Goal: Task Accomplishment & Management: Use online tool/utility

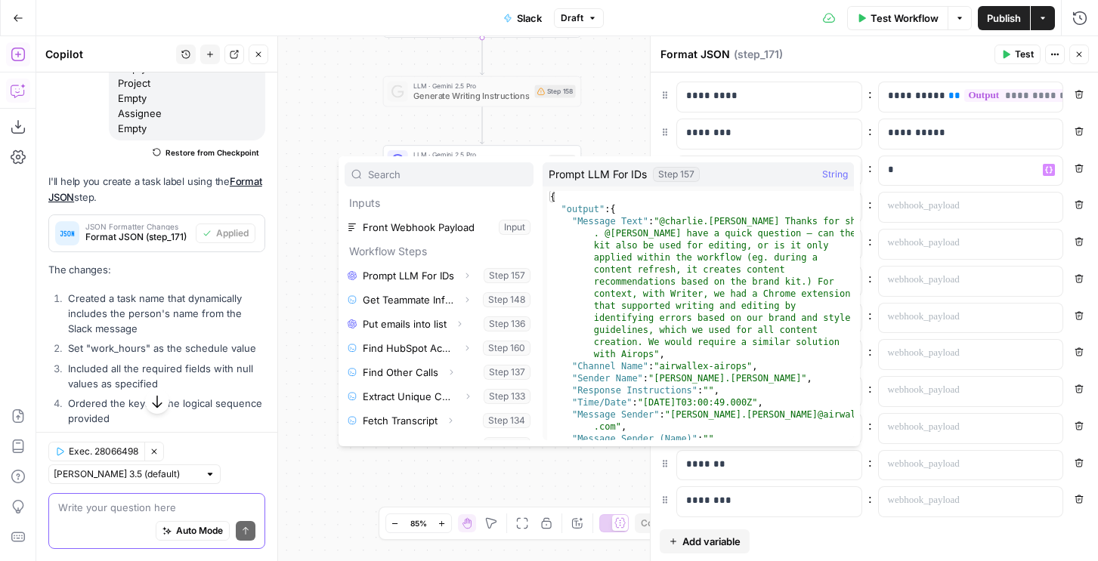
click at [85, 512] on textarea at bounding box center [156, 507] width 197 height 15
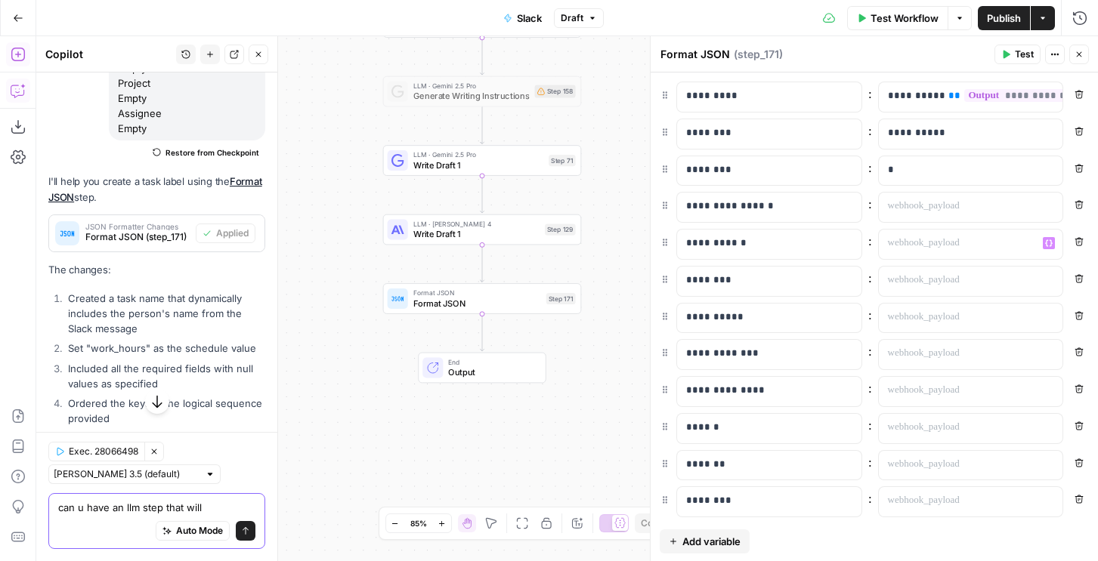
type textarea "can u have an llm step that will"
drag, startPoint x: 916, startPoint y: 233, endPoint x: 916, endPoint y: 243, distance: 9.8
click at [916, 234] on div at bounding box center [959, 244] width 160 height 29
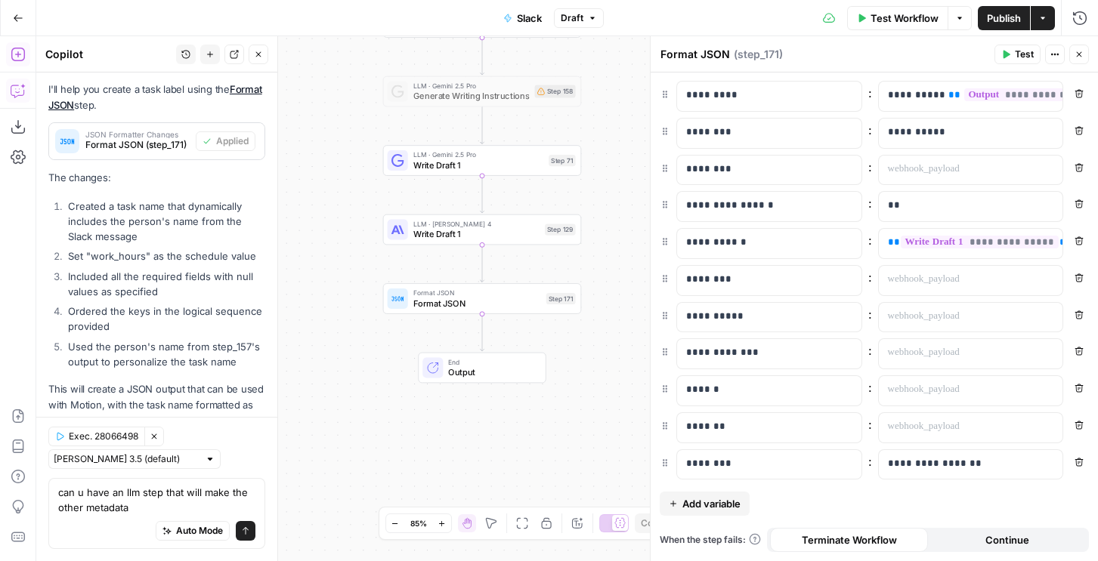
click at [1082, 278] on icon "button" at bounding box center [1078, 277] width 9 height 9
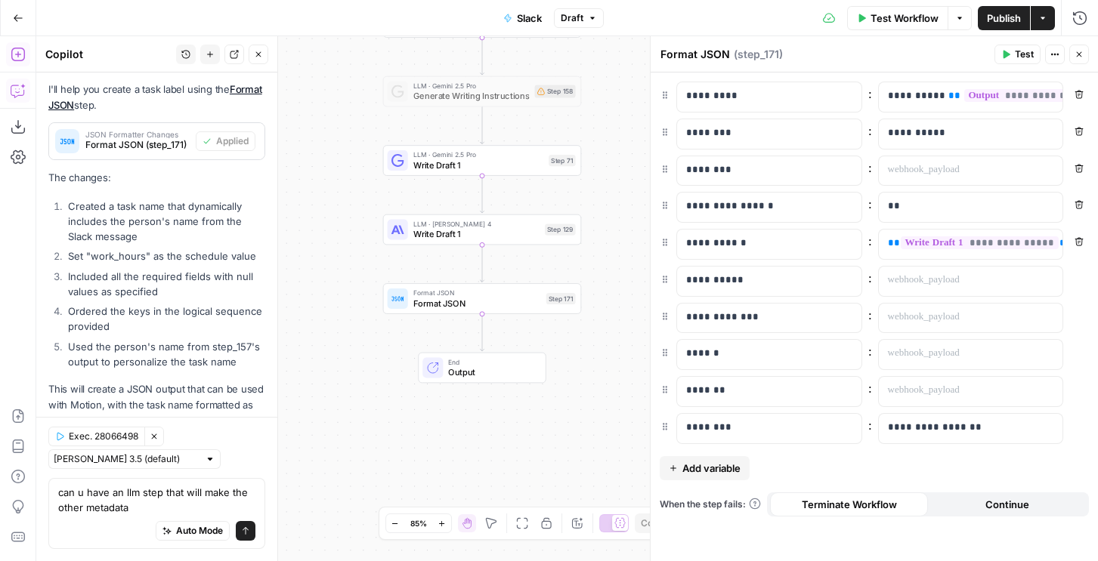
click at [1084, 290] on div "**********" at bounding box center [874, 281] width 429 height 31
click at [1080, 280] on icon "button" at bounding box center [1078, 278] width 9 height 9
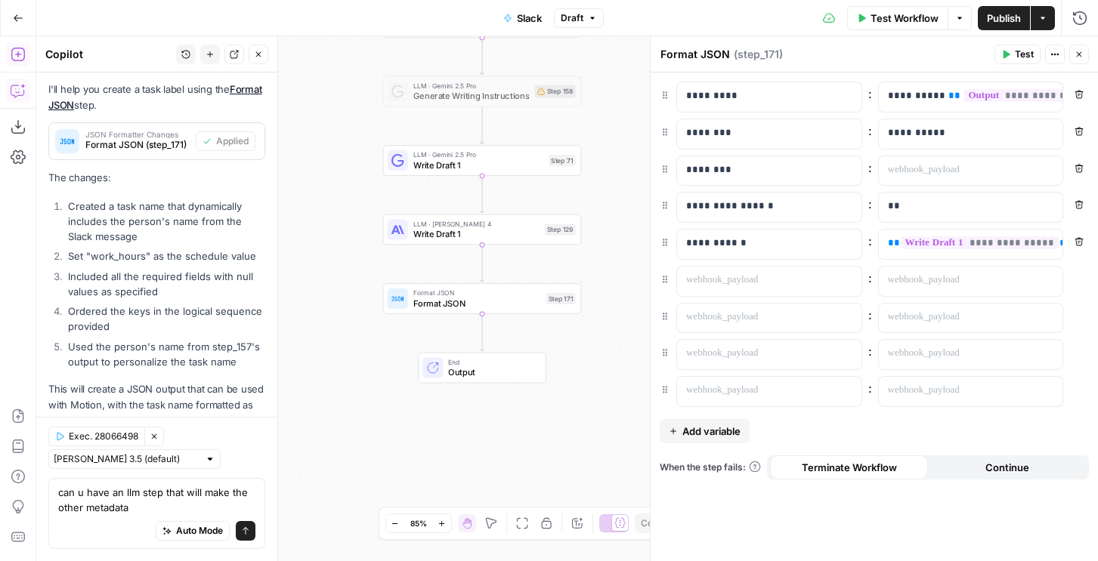
click at [1078, 276] on icon "button" at bounding box center [1079, 278] width 8 height 8
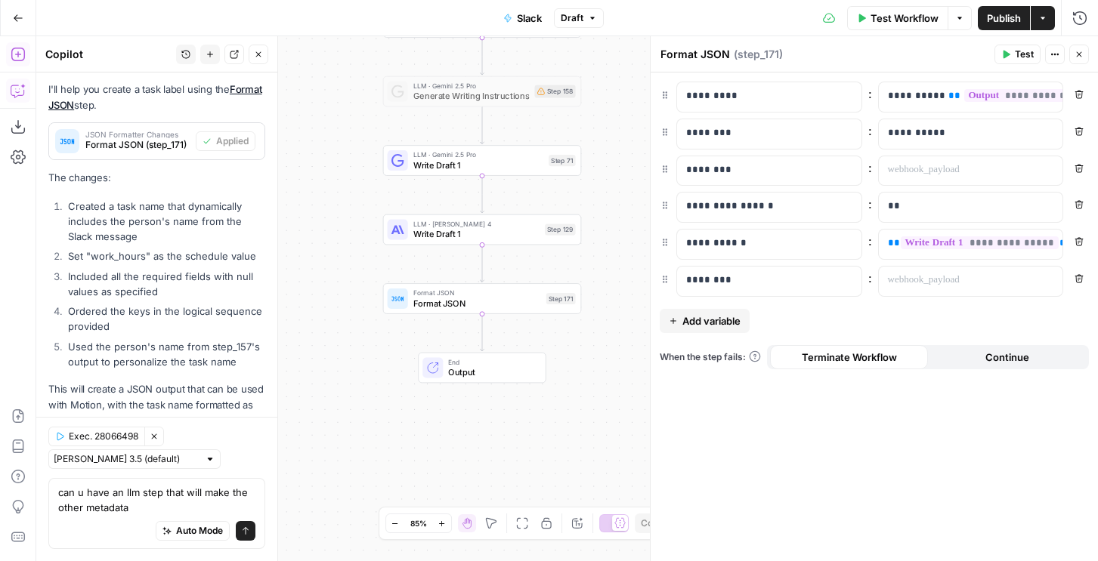
click at [1080, 281] on icon "button" at bounding box center [1078, 278] width 9 height 9
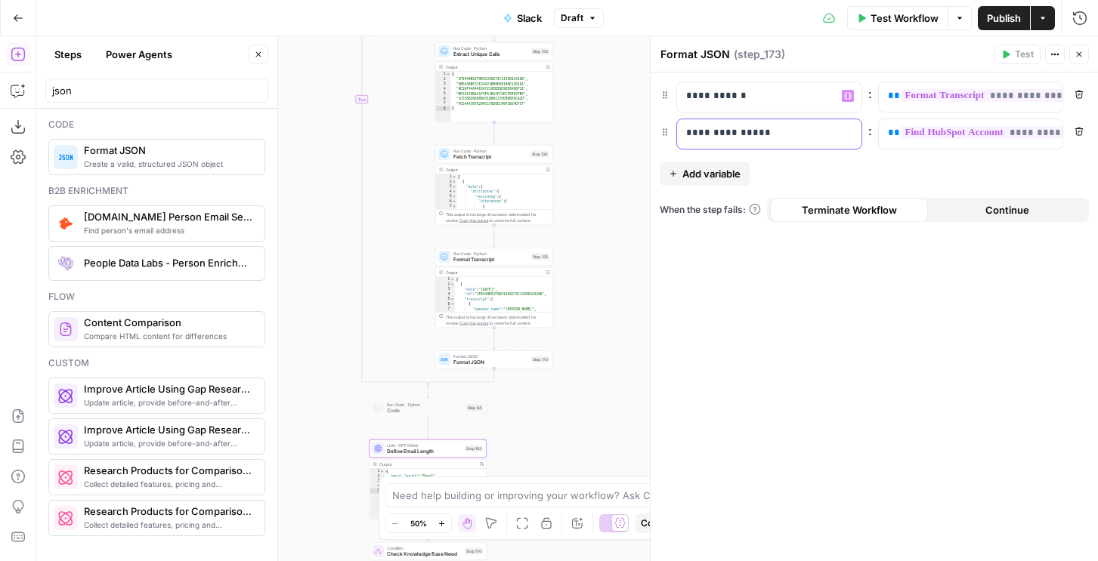
click at [725, 131] on p "**********" at bounding box center [769, 132] width 166 height 15
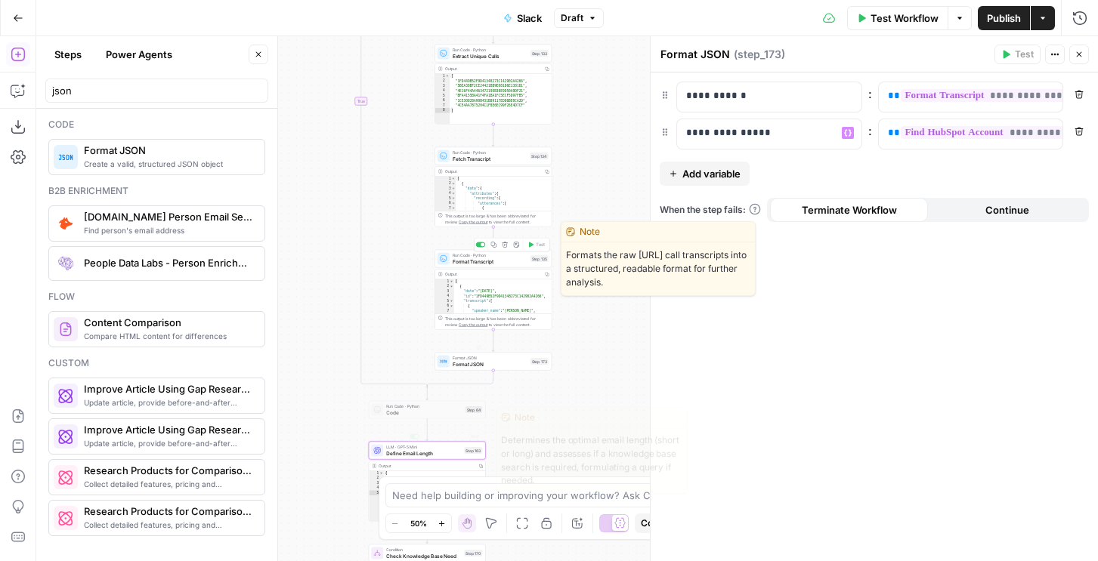
click at [425, 450] on span "Define Email Length" at bounding box center [423, 454] width 75 height 8
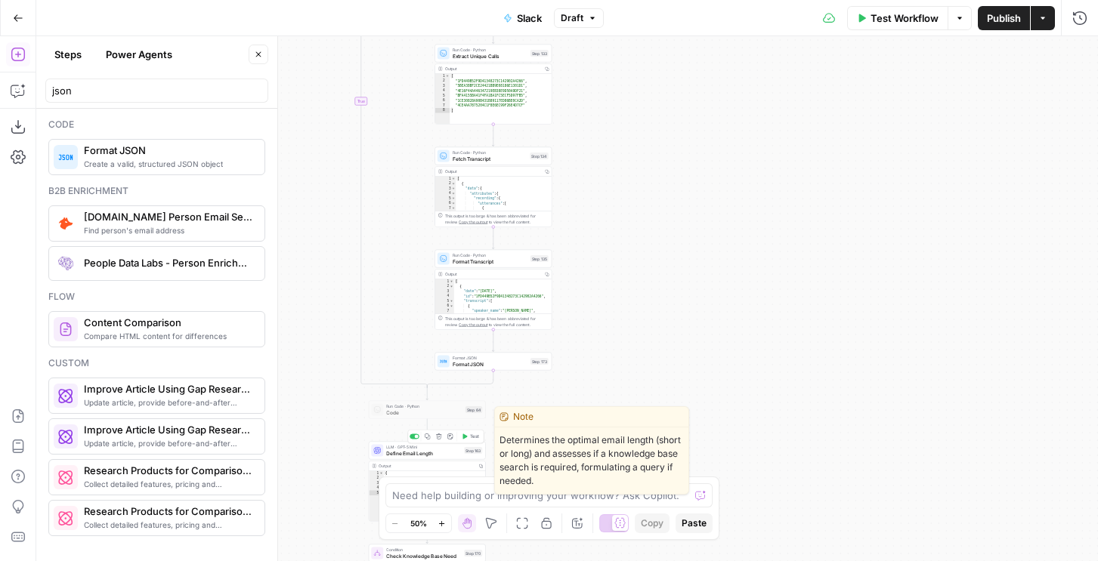
type textarea "Define Email Length"
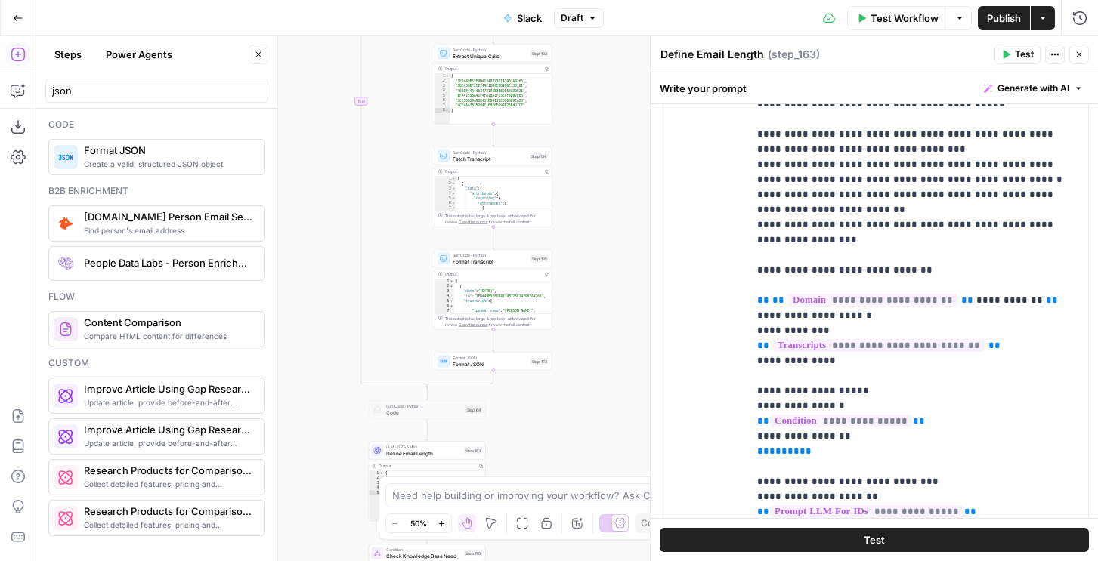
scroll to position [363, 0]
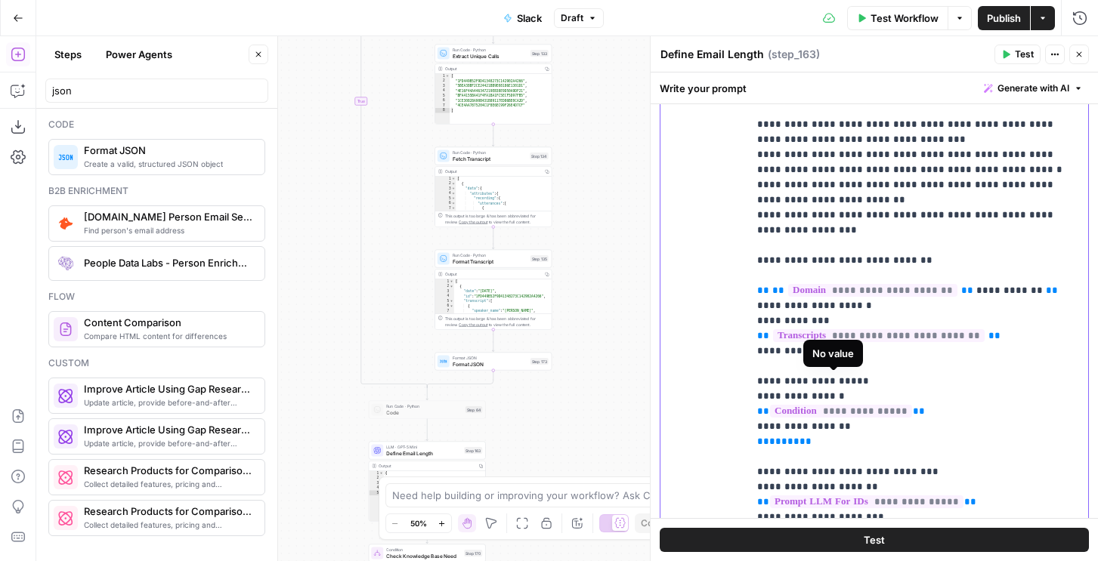
click at [910, 379] on p "**********" at bounding box center [918, 517] width 322 height 1889
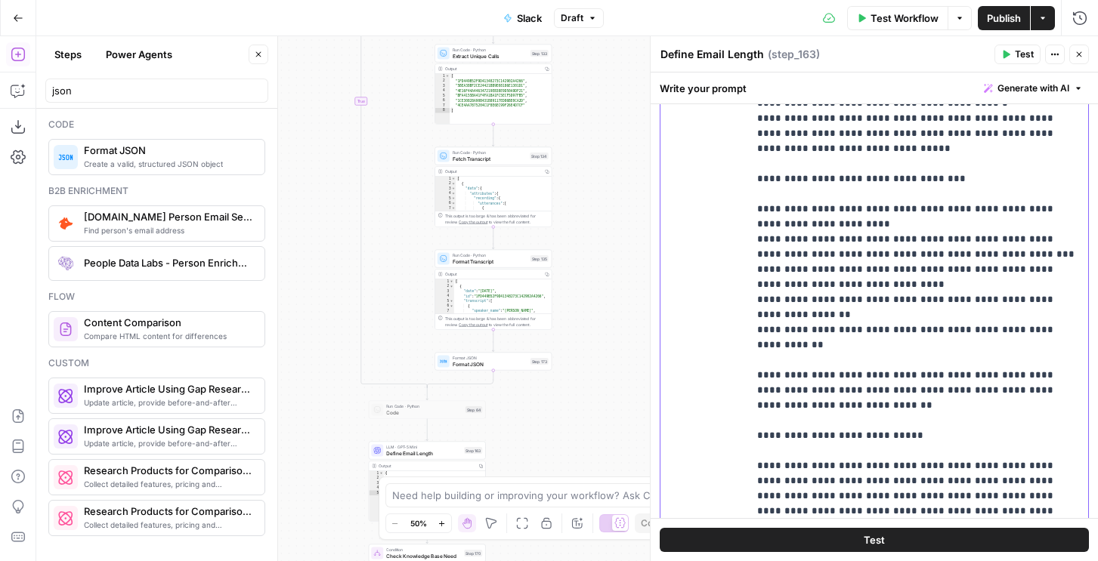
scroll to position [1285, 0]
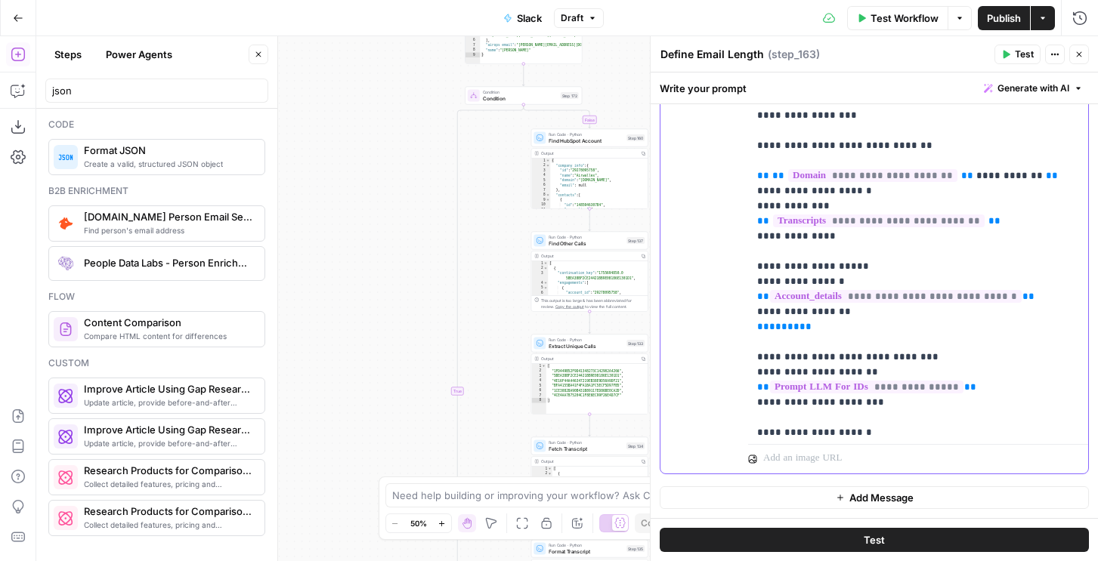
scroll to position [360, 0]
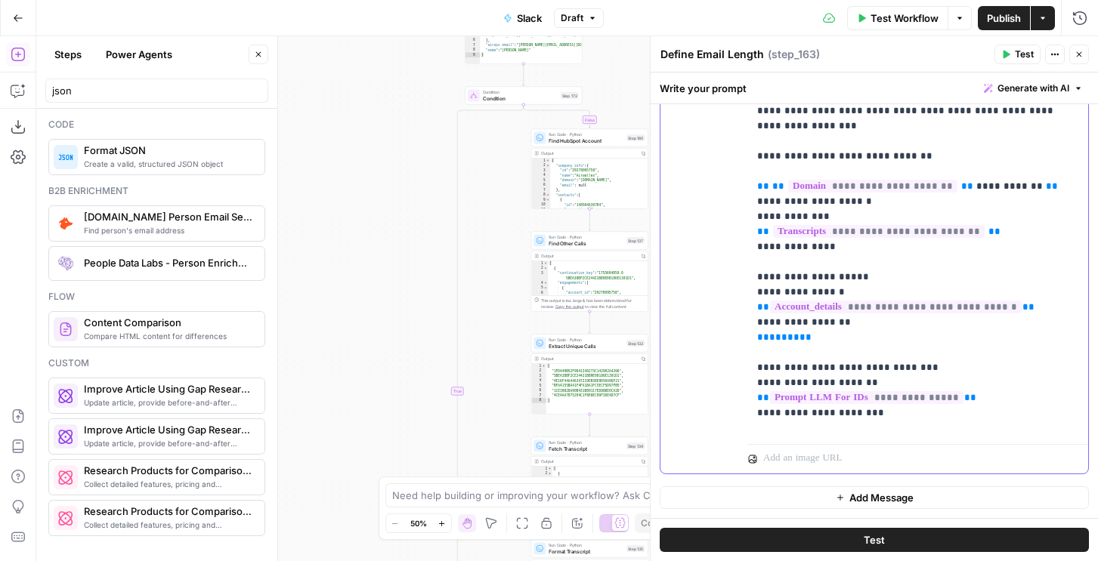
click at [850, 230] on p "**********" at bounding box center [918, 413] width 322 height 1889
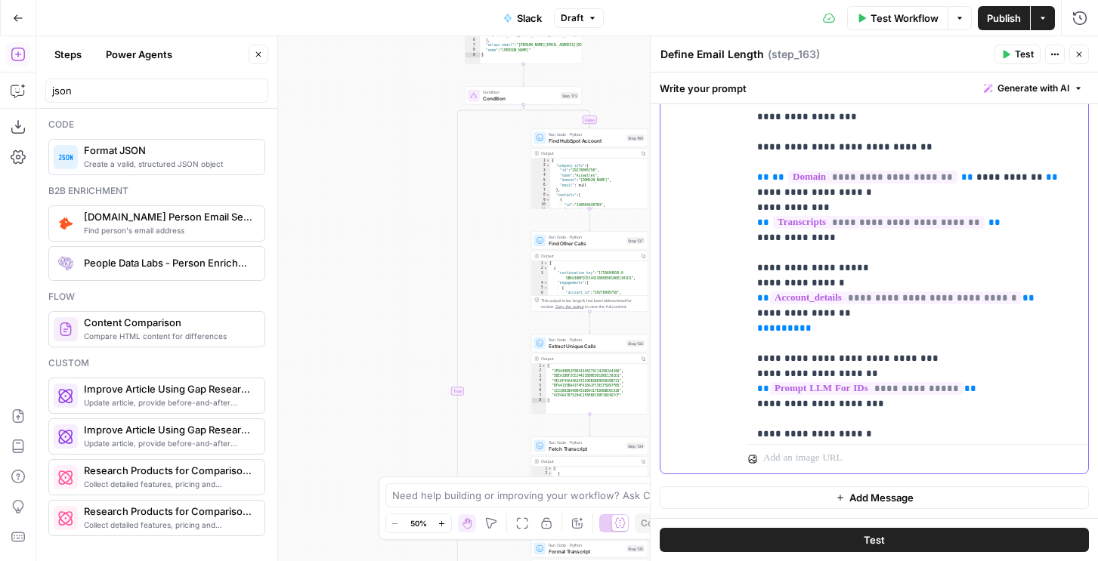
scroll to position [358, 0]
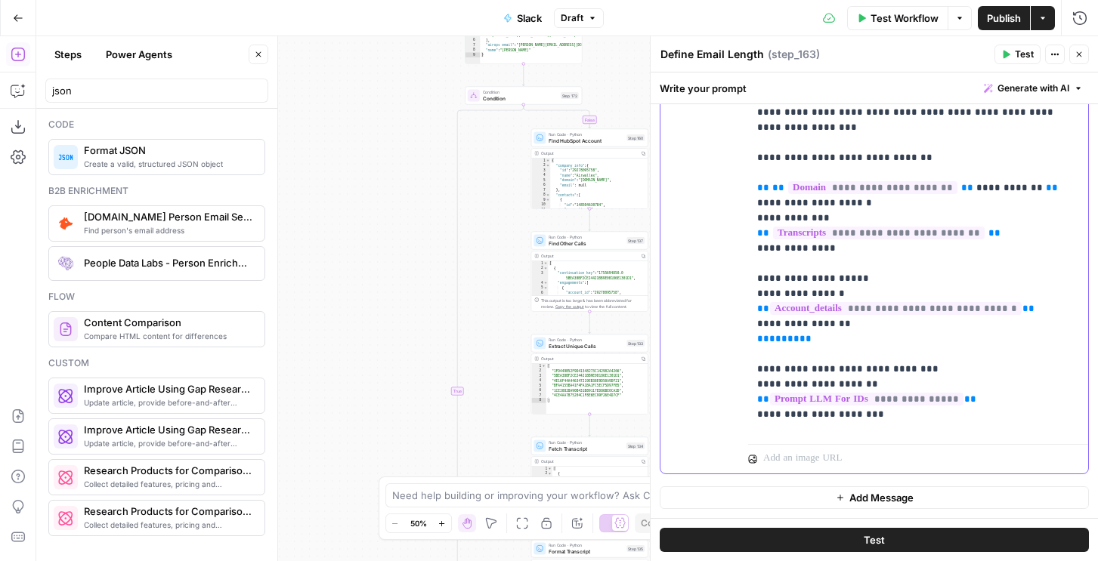
drag, startPoint x: 752, startPoint y: 149, endPoint x: 874, endPoint y: 316, distance: 206.6
click at [874, 316] on div "**********" at bounding box center [918, 130] width 340 height 616
copy p "**********"
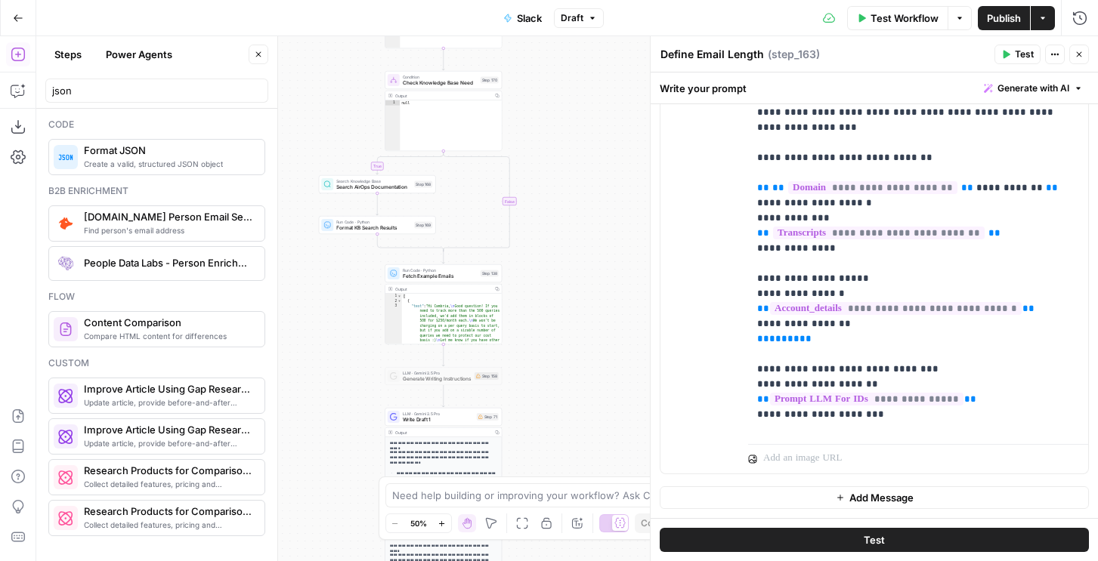
click at [428, 420] on span "Write Draft 1" at bounding box center [438, 420] width 71 height 8
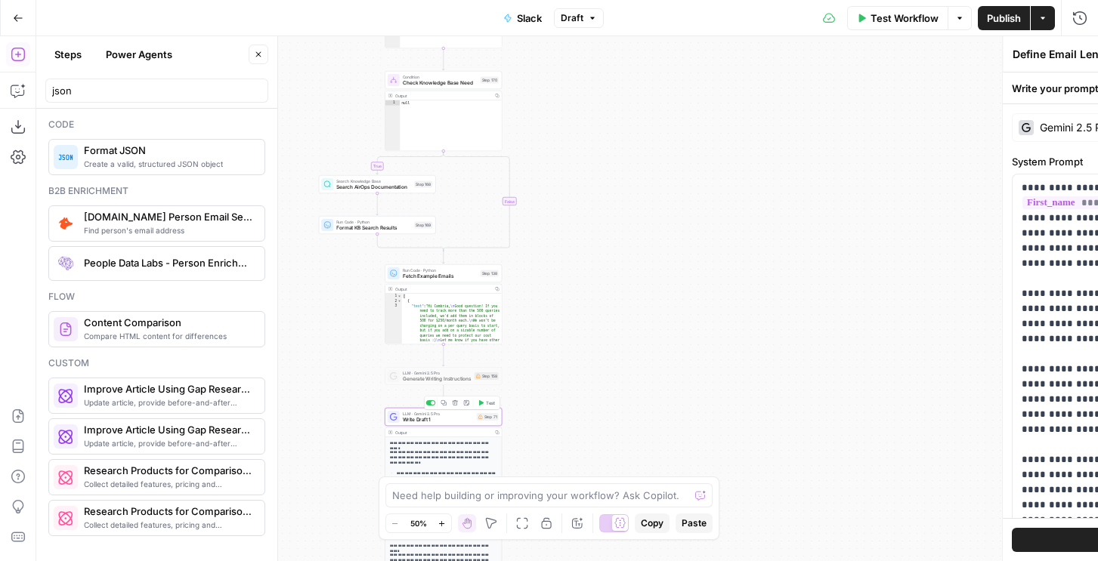
type textarea "Write Draft 1"
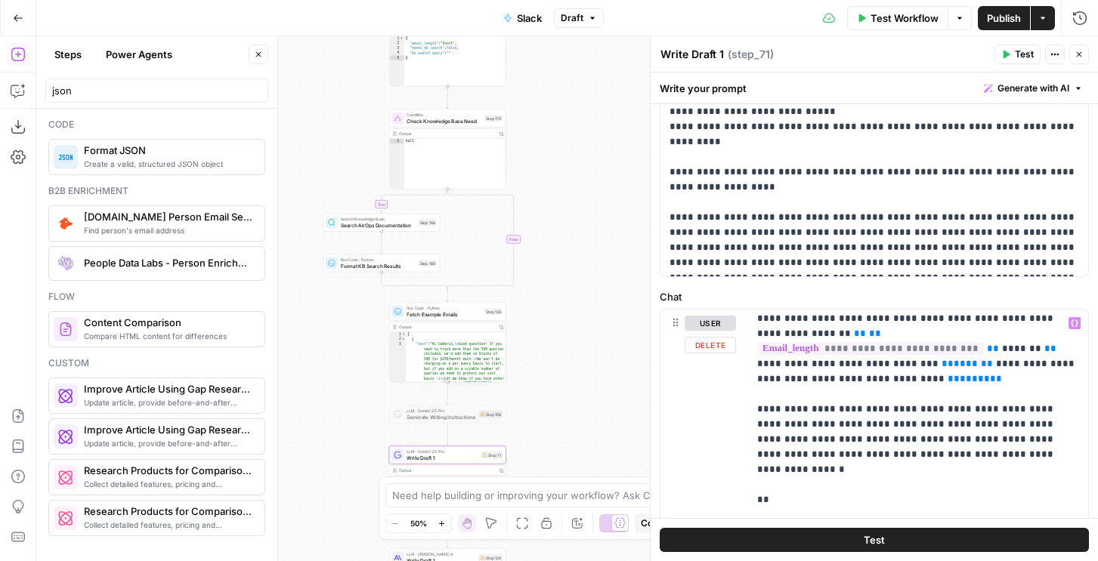
scroll to position [465, 0]
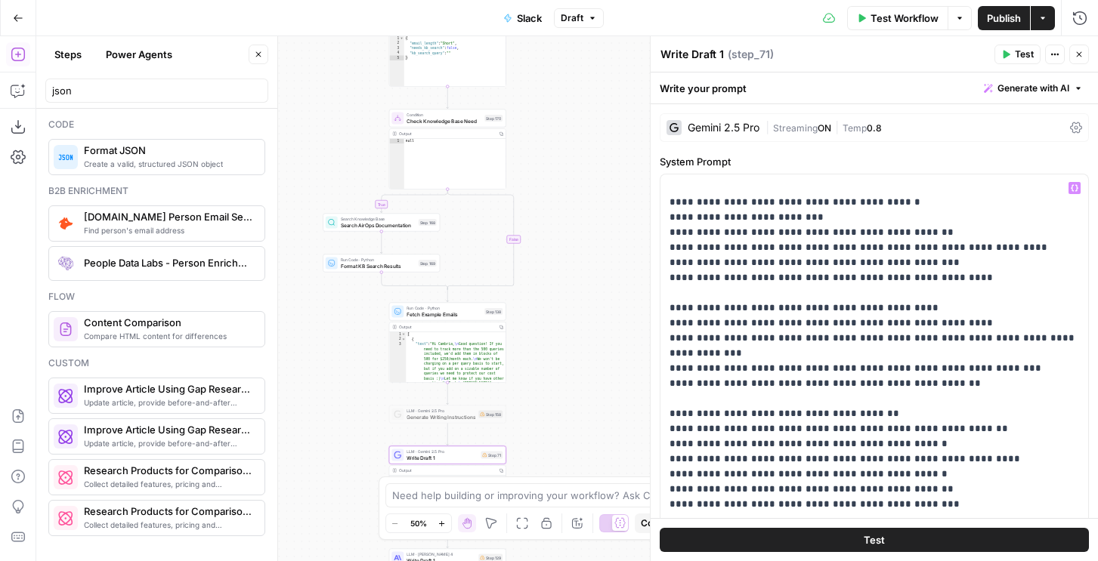
scroll to position [246, 0]
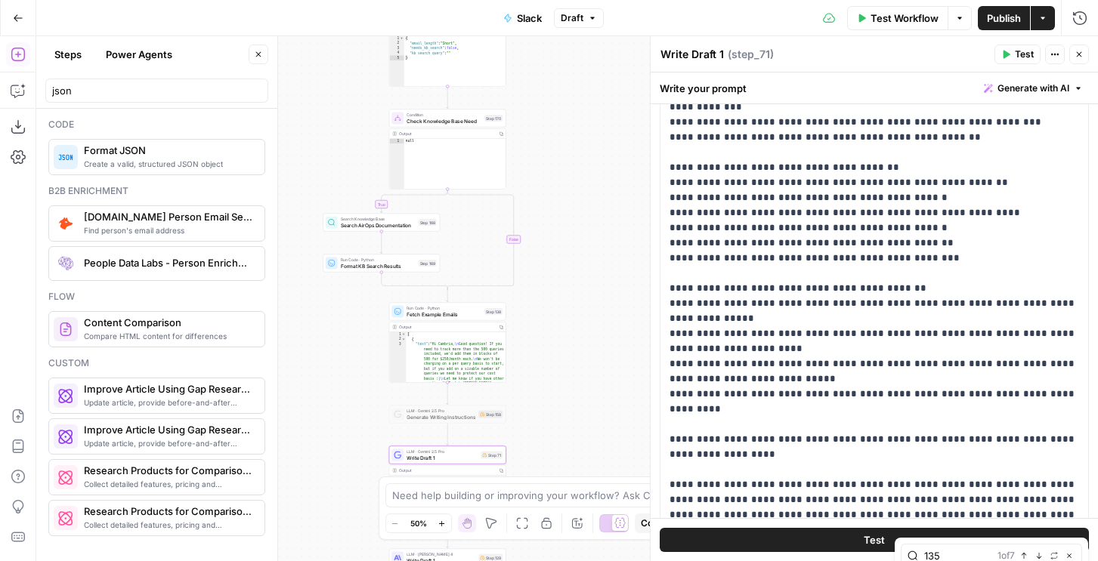
type input "135"
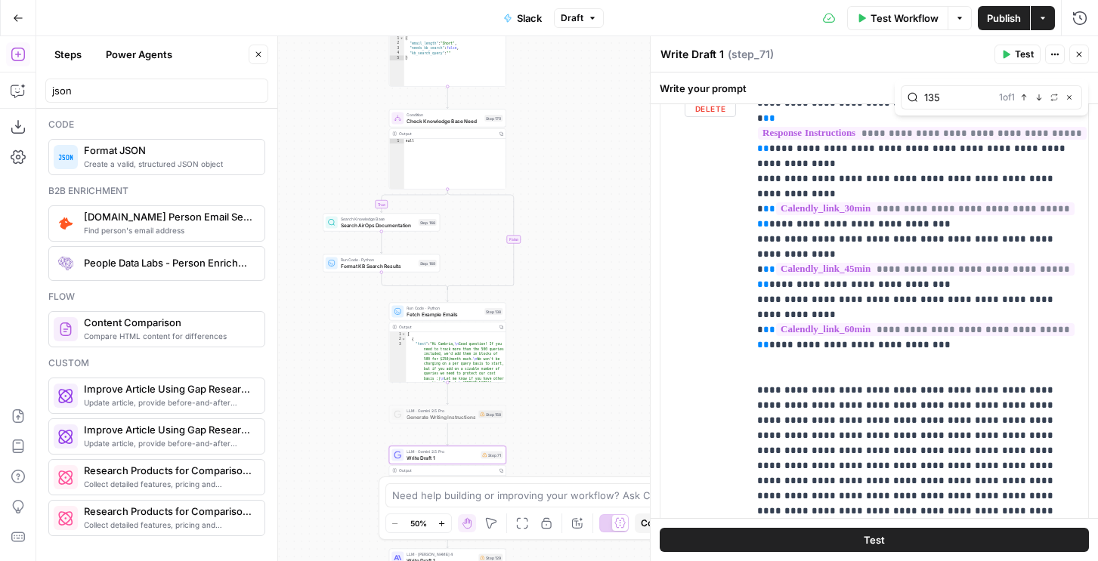
scroll to position [0, 0]
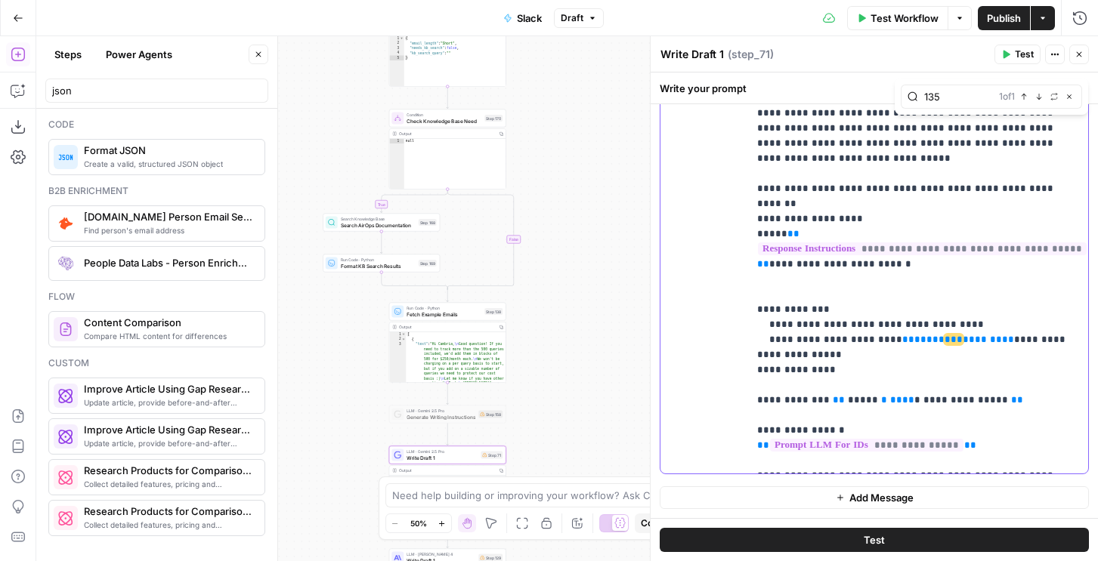
click at [891, 263] on p "**********" at bounding box center [918, 513] width 322 height 2055
drag, startPoint x: 975, startPoint y: 247, endPoint x: 885, endPoint y: 250, distance: 89.2
click at [885, 250] on p "**********" at bounding box center [918, 513] width 322 height 2055
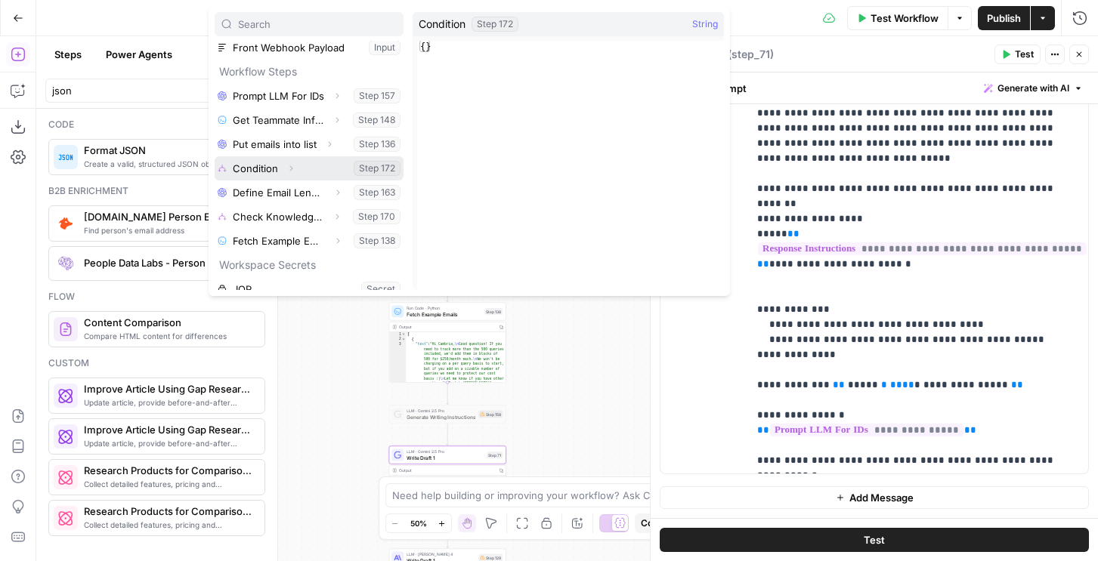
click at [286, 171] on icon "button" at bounding box center [290, 168] width 9 height 9
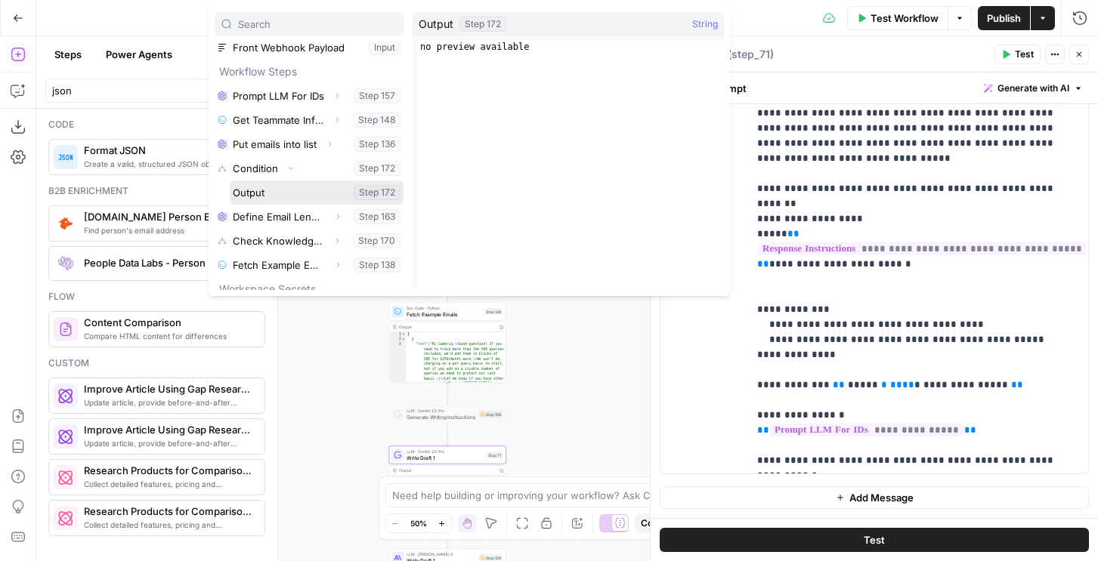
click at [251, 194] on button "Select variable Output" at bounding box center [317, 193] width 174 height 24
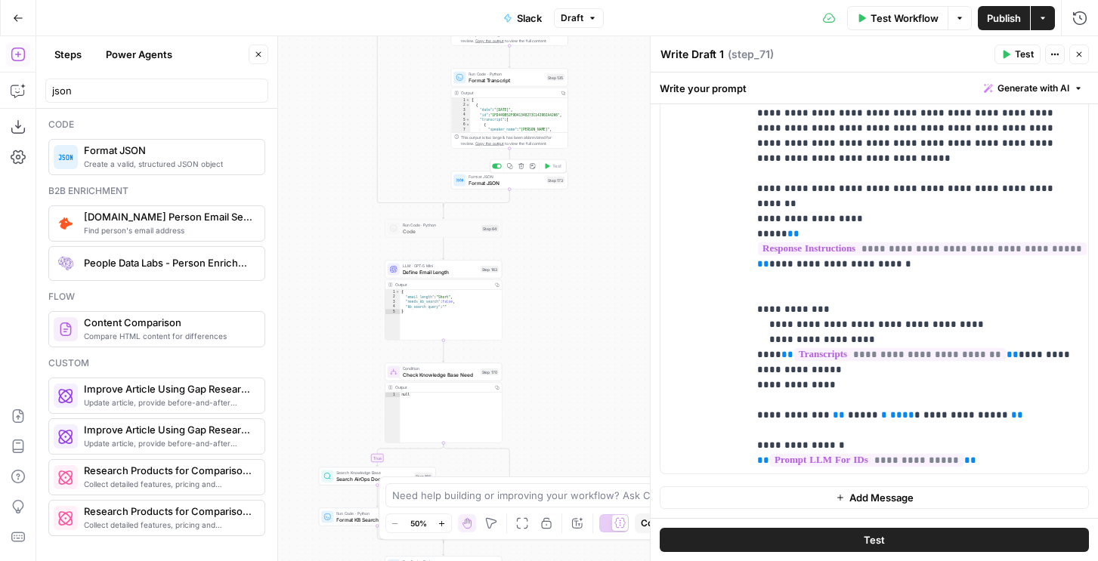
click at [509, 181] on span "Format JSON" at bounding box center [505, 183] width 75 height 8
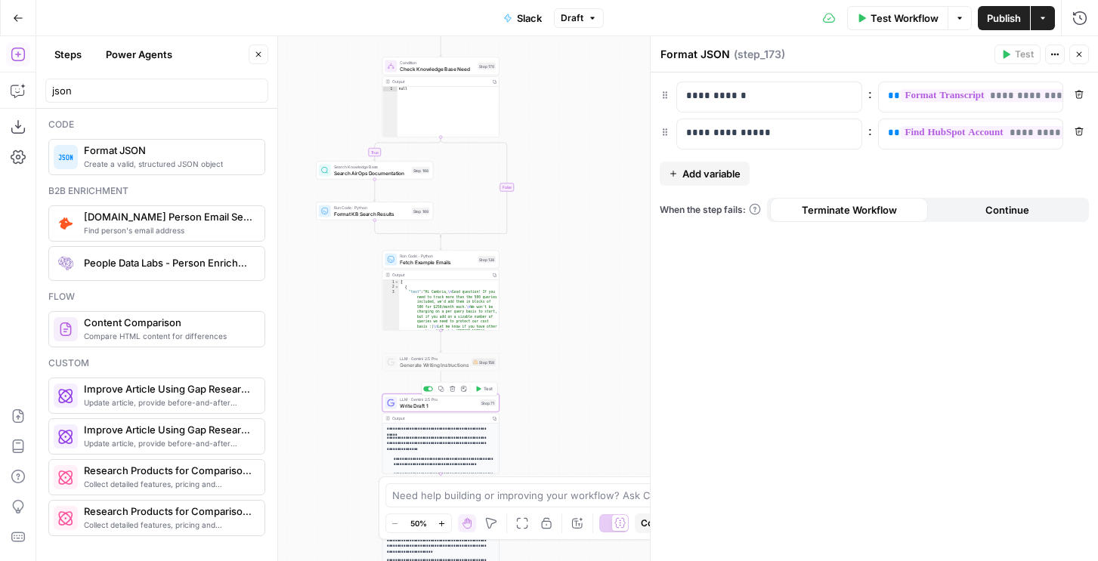
click at [479, 406] on div "LLM · Gemini 2.5 Pro Write Draft 1 Step 71 Copy step Delete step Add Note Test" at bounding box center [440, 403] width 111 height 13
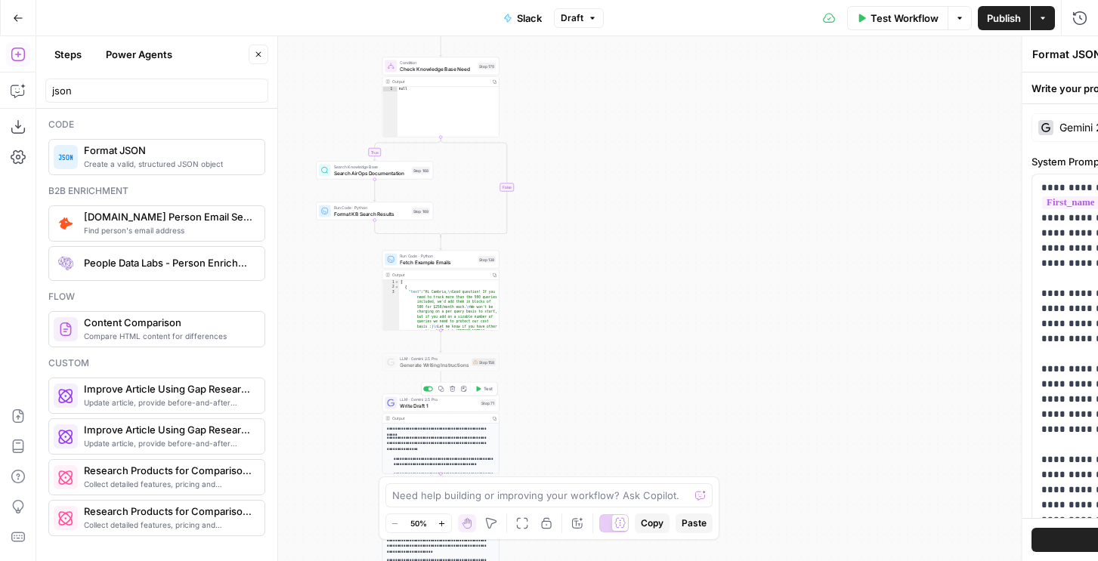
type textarea "Write Draft 1"
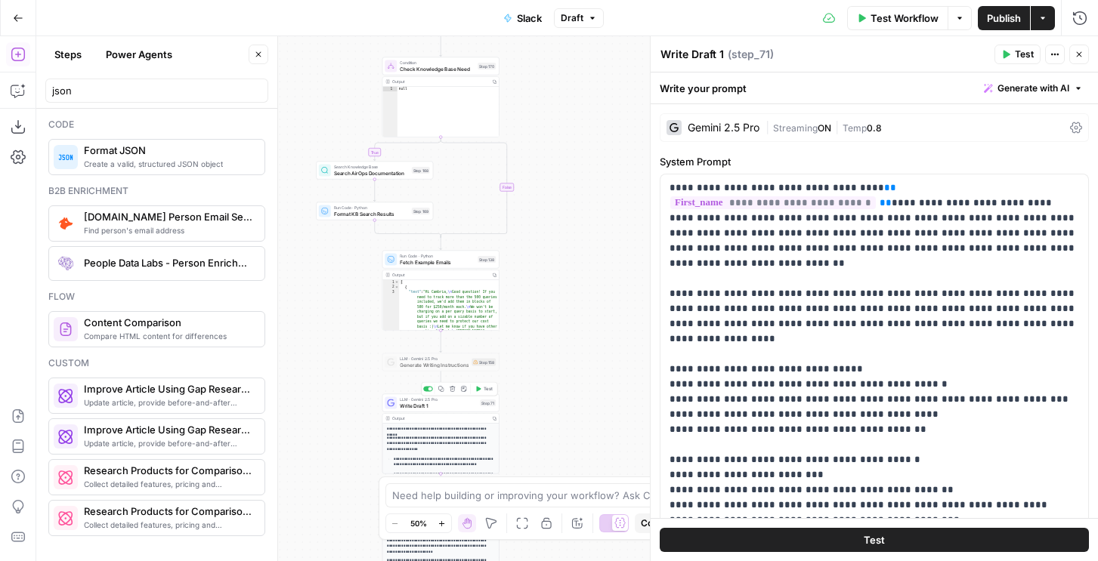
scroll to position [258, 0]
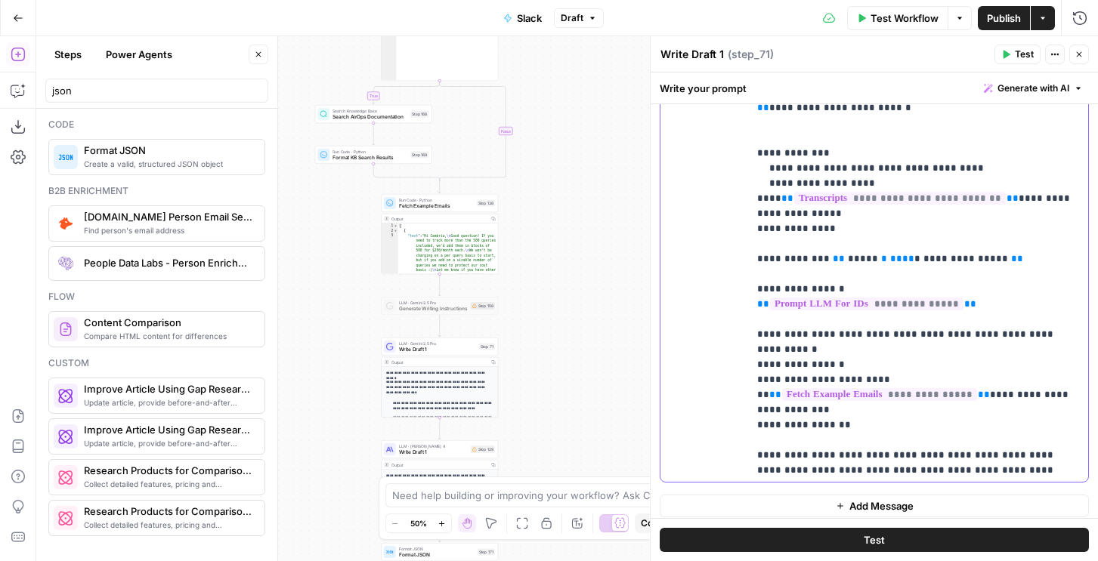
click at [793, 243] on p "**********" at bounding box center [918, 365] width 322 height 2070
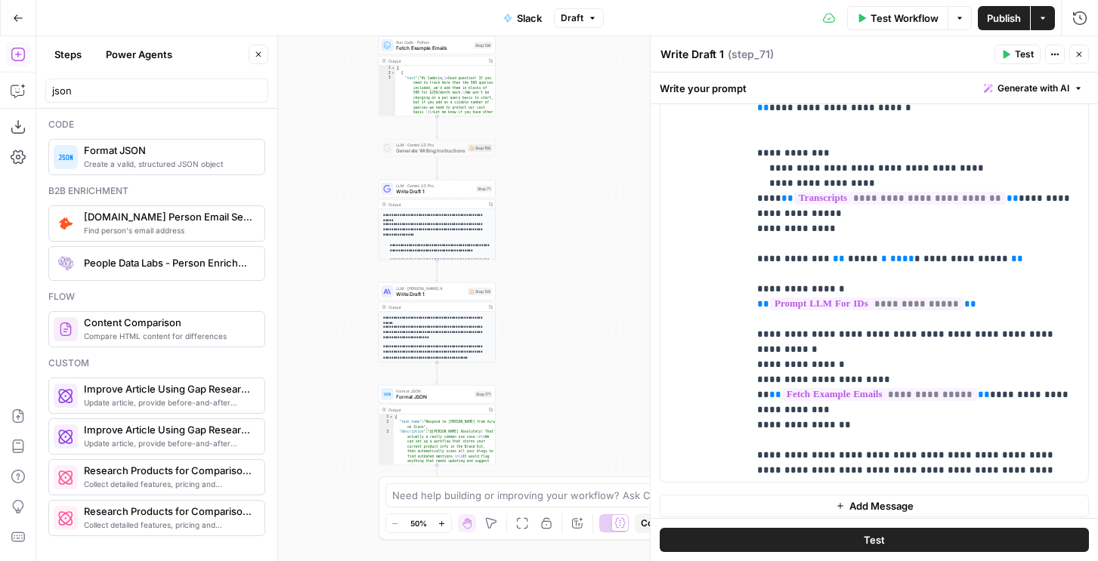
click at [422, 288] on span "LLM · [PERSON_NAME] 4" at bounding box center [430, 289] width 69 height 6
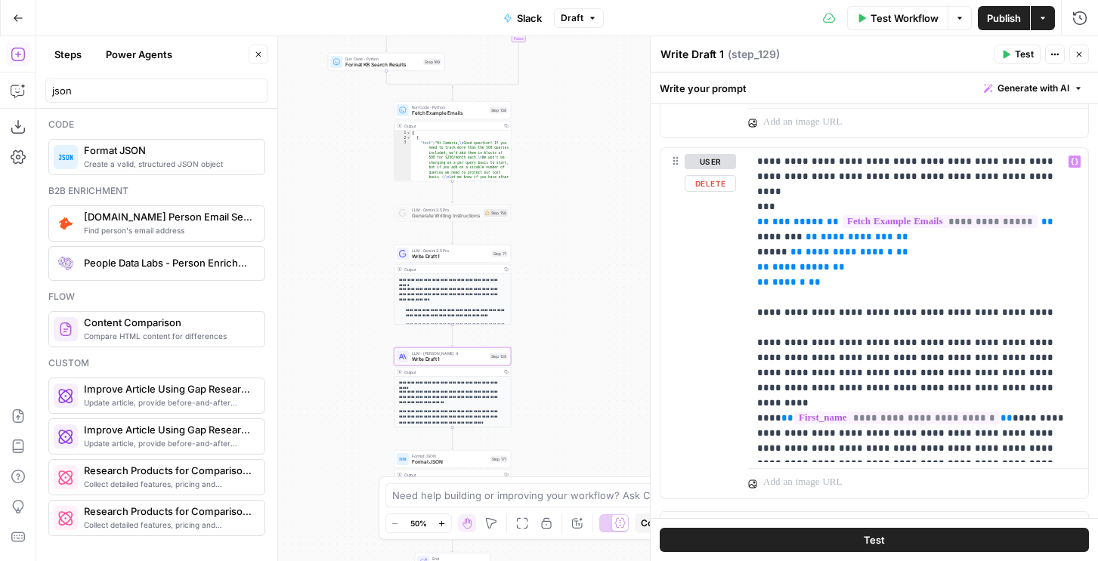
scroll to position [1343, 0]
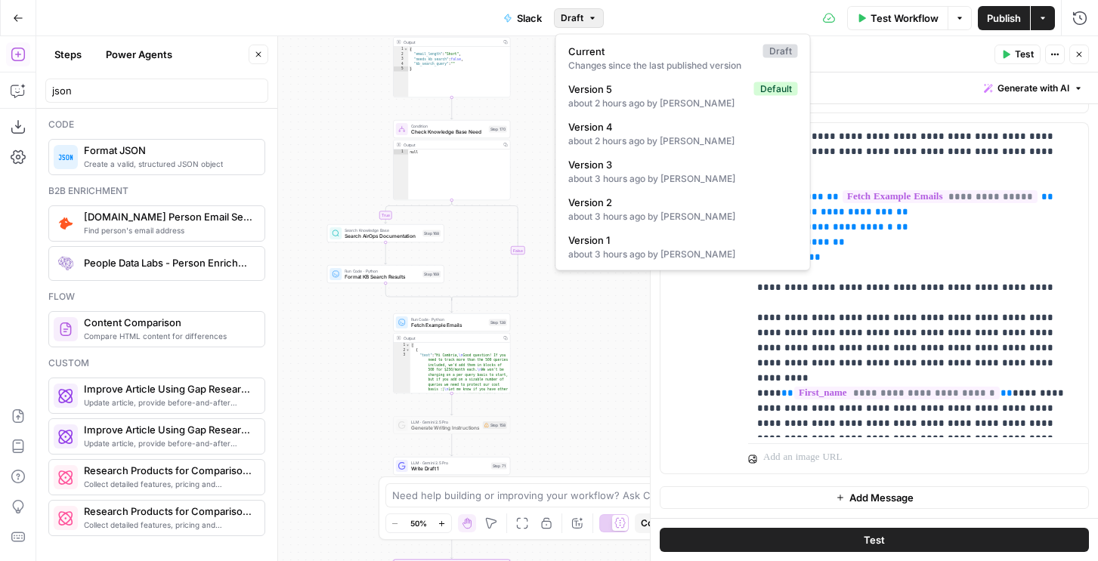
click at [588, 9] on button "Draft" at bounding box center [579, 18] width 50 height 20
click at [536, 100] on div "true false true false Workflow Set Inputs Inputs LLM · Gemini 2.5 Pro Prompt LL…" at bounding box center [566, 298] width 1061 height 525
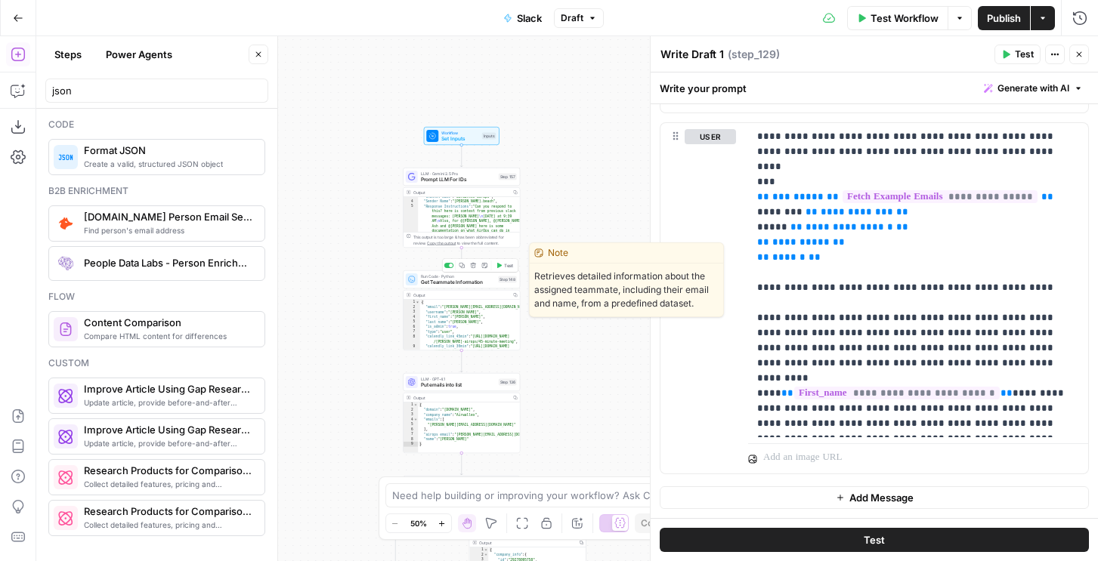
click at [472, 283] on span "Get Teammate Information" at bounding box center [458, 283] width 75 height 8
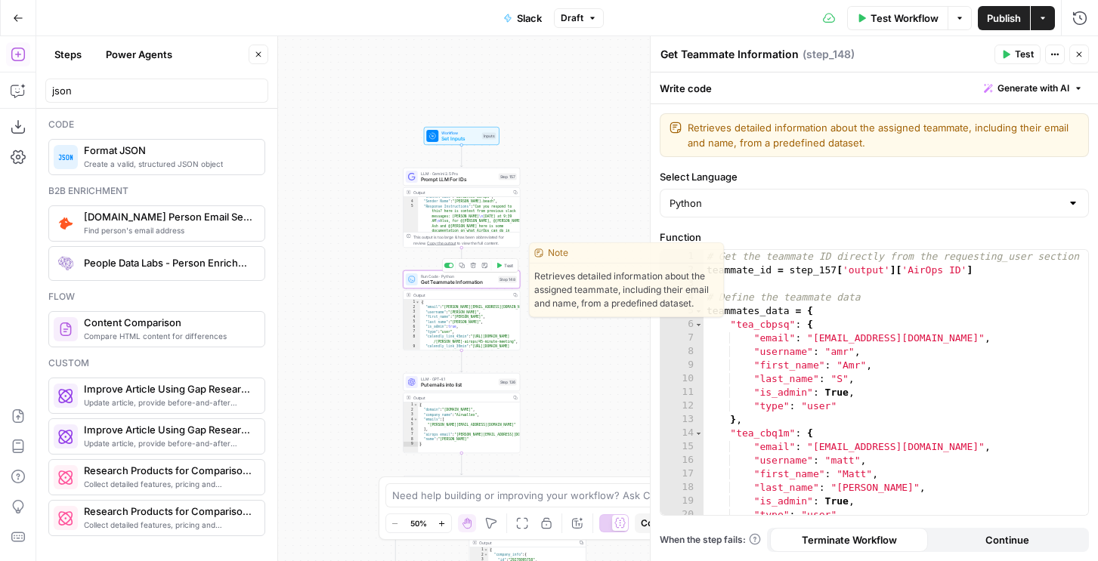
click at [743, 326] on div "# Get the teammate ID directly from the requesting_user section teammate_id = s…" at bounding box center [895, 396] width 385 height 292
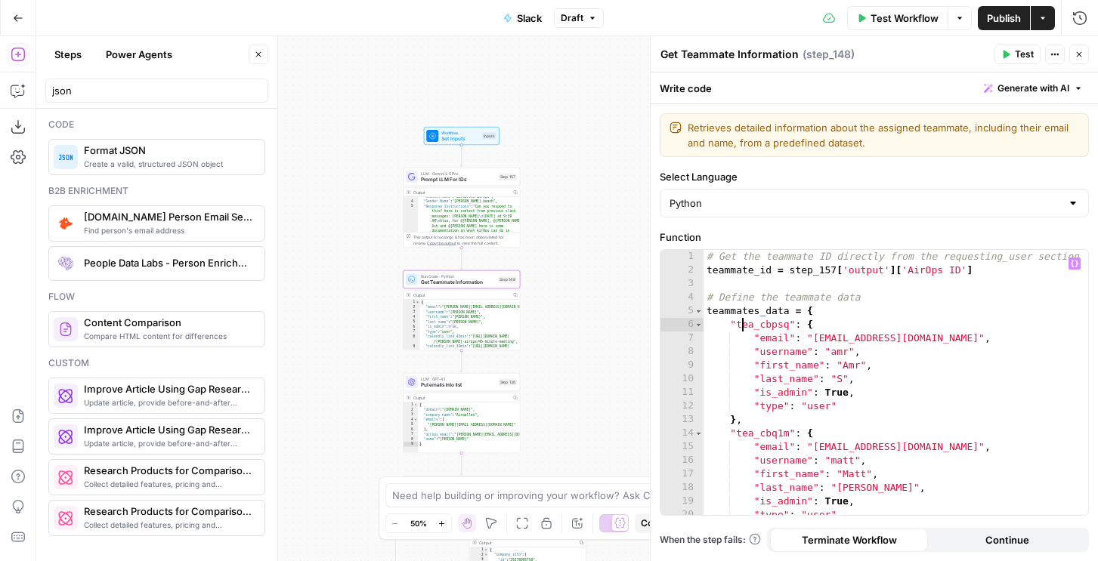
type textarea "**********"
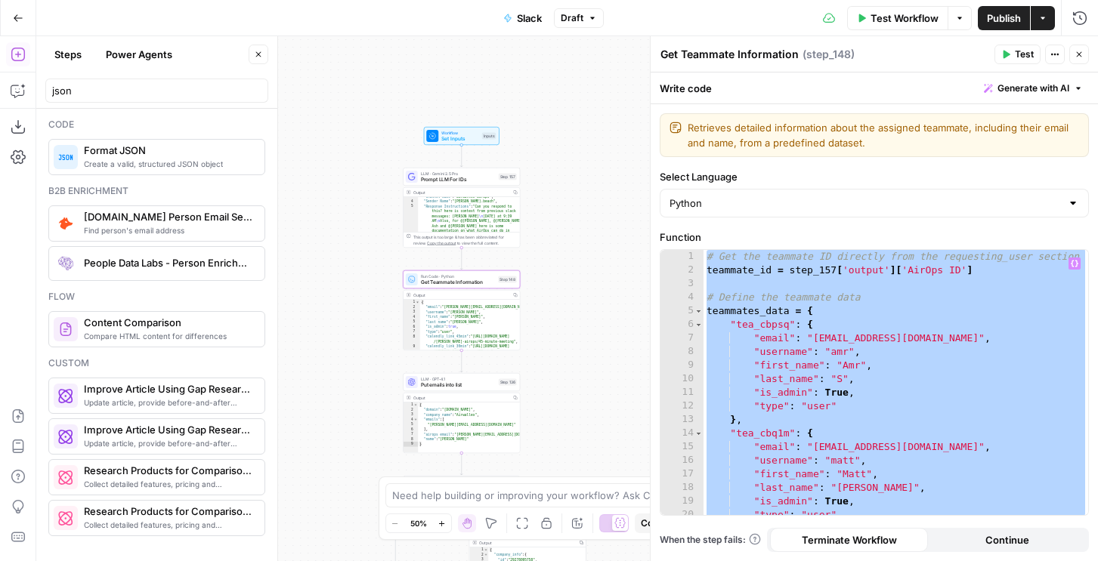
click at [1078, 52] on icon "button" at bounding box center [1078, 54] width 9 height 9
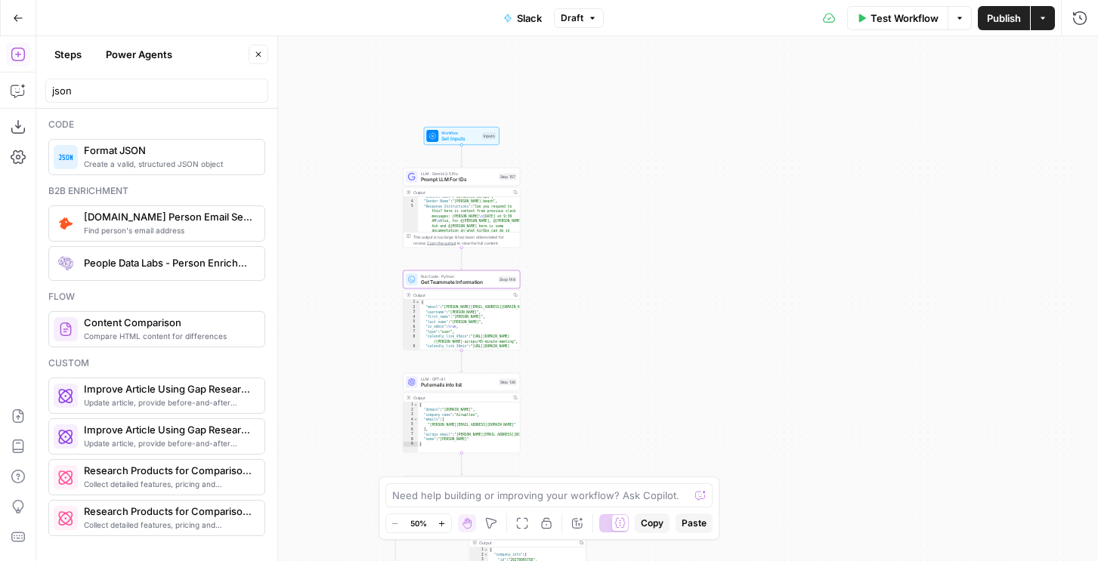
click at [581, 14] on span "Draft" at bounding box center [572, 18] width 23 height 14
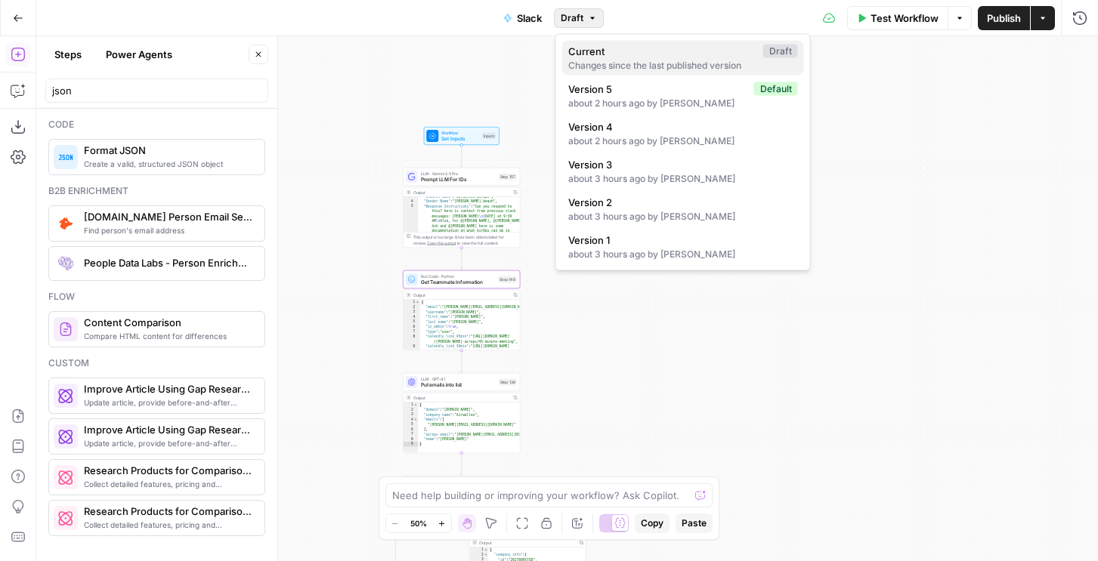
click at [595, 67] on div "Changes since the last published version" at bounding box center [683, 66] width 230 height 14
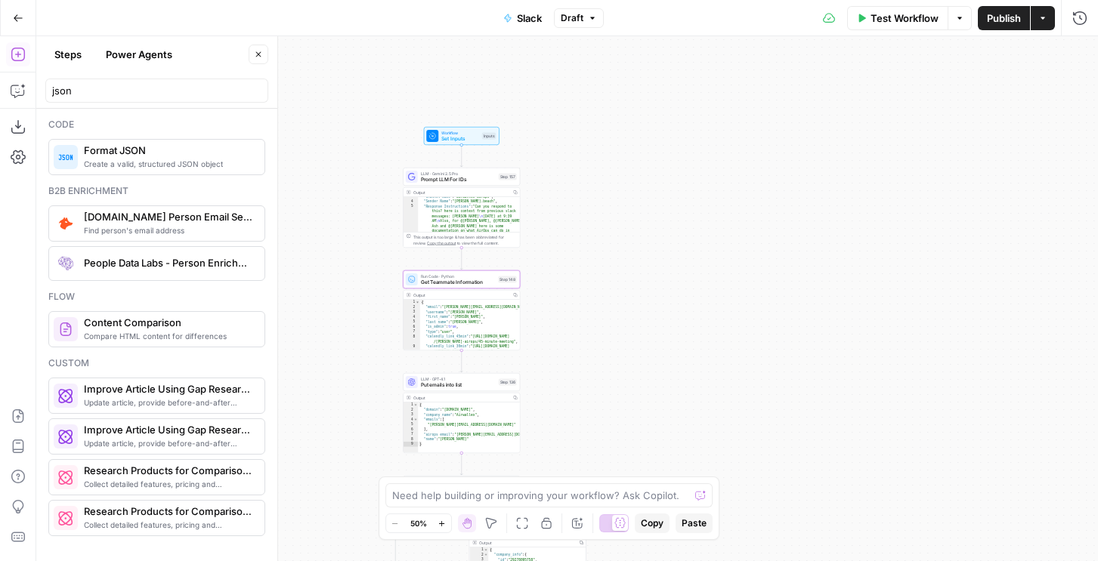
click at [580, 20] on span "Draft" at bounding box center [572, 18] width 23 height 14
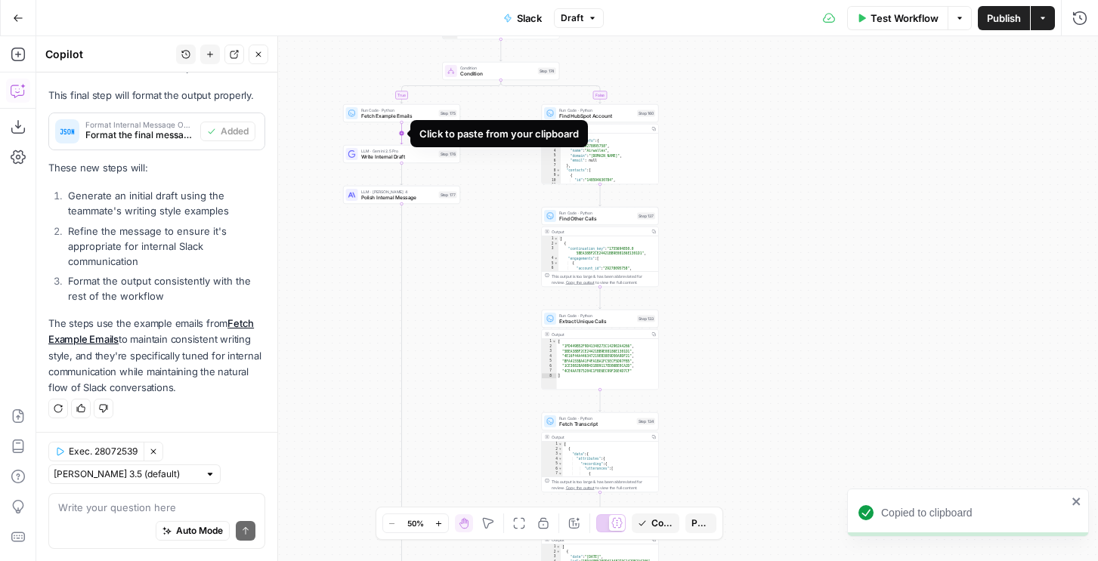
click at [403, 132] on icon "Edge from step_175 to step_176" at bounding box center [401, 133] width 2 height 22
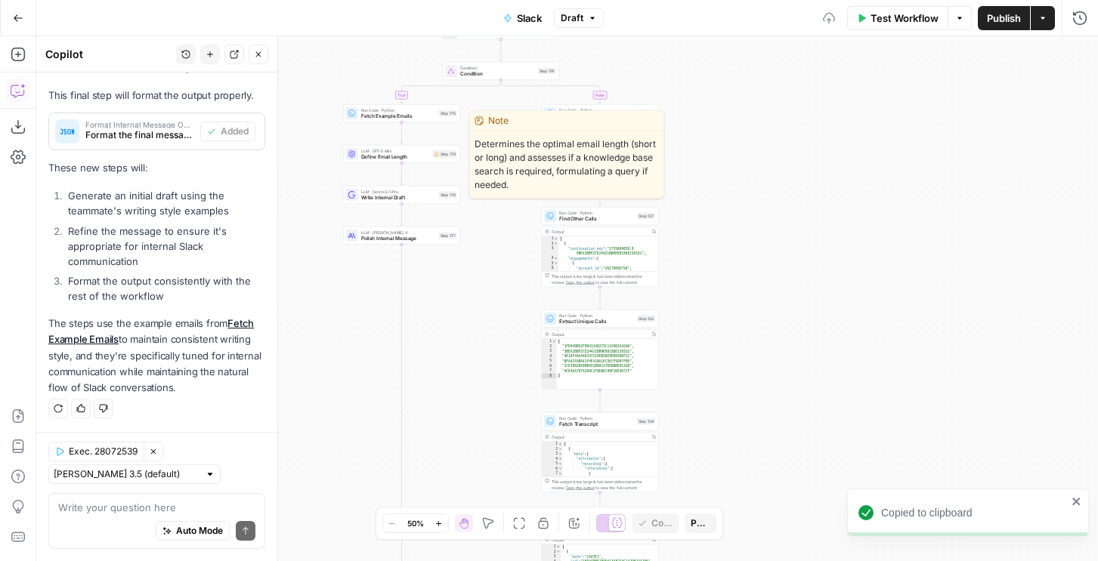
click at [390, 153] on span "Define Email Length" at bounding box center [395, 157] width 69 height 8
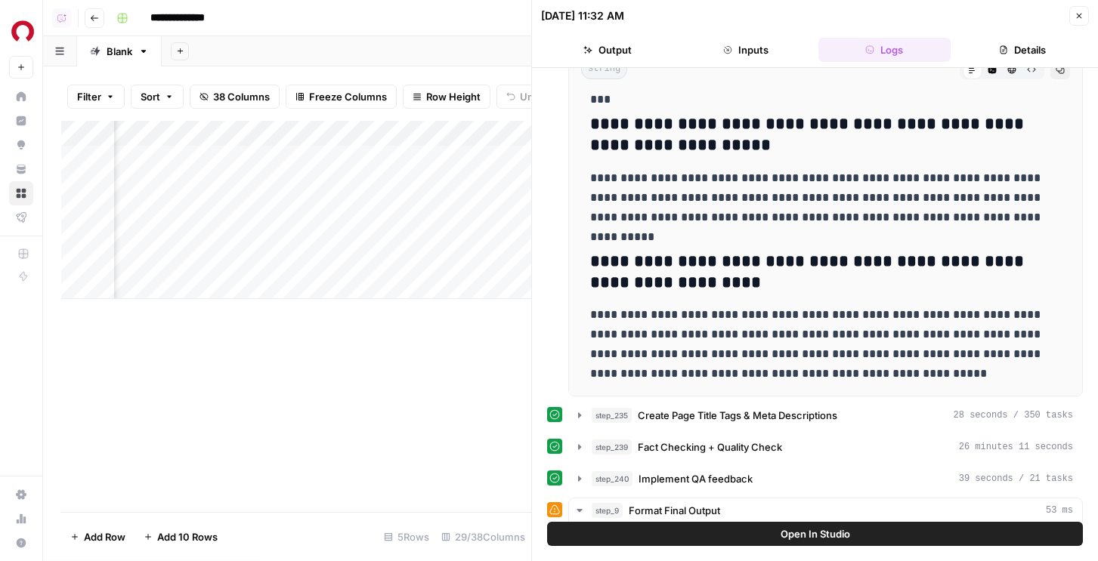
click at [480, 260] on div "Add Column" at bounding box center [296, 210] width 470 height 178
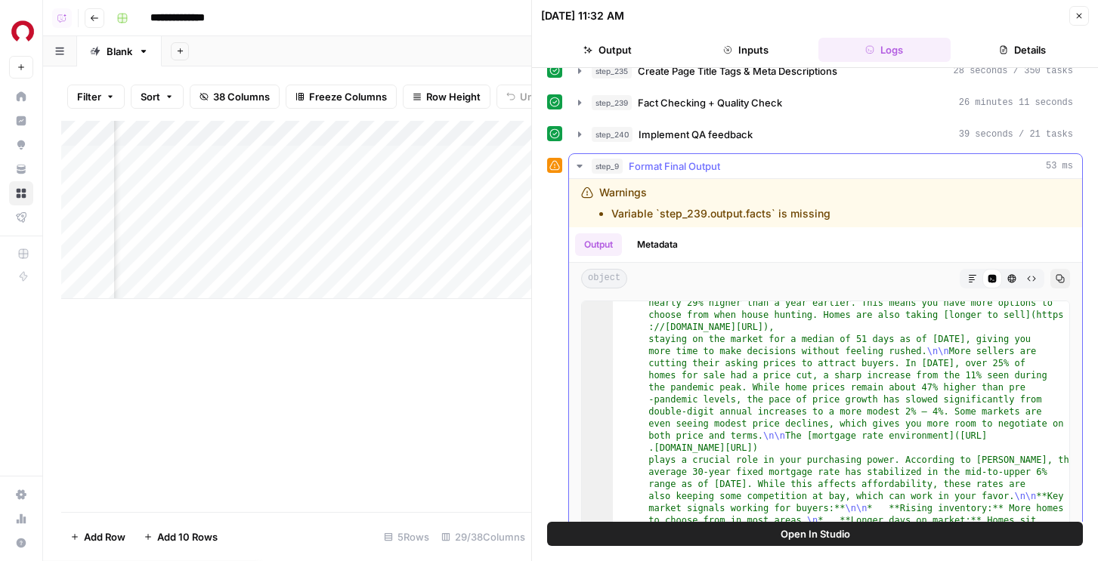
scroll to position [163, 0]
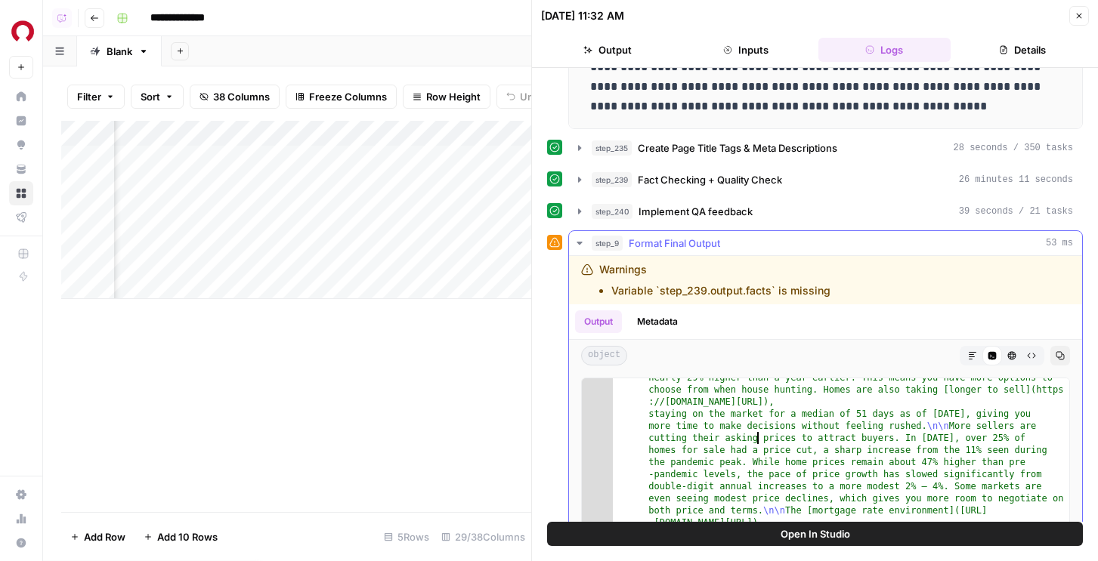
scroll to position [472, 0]
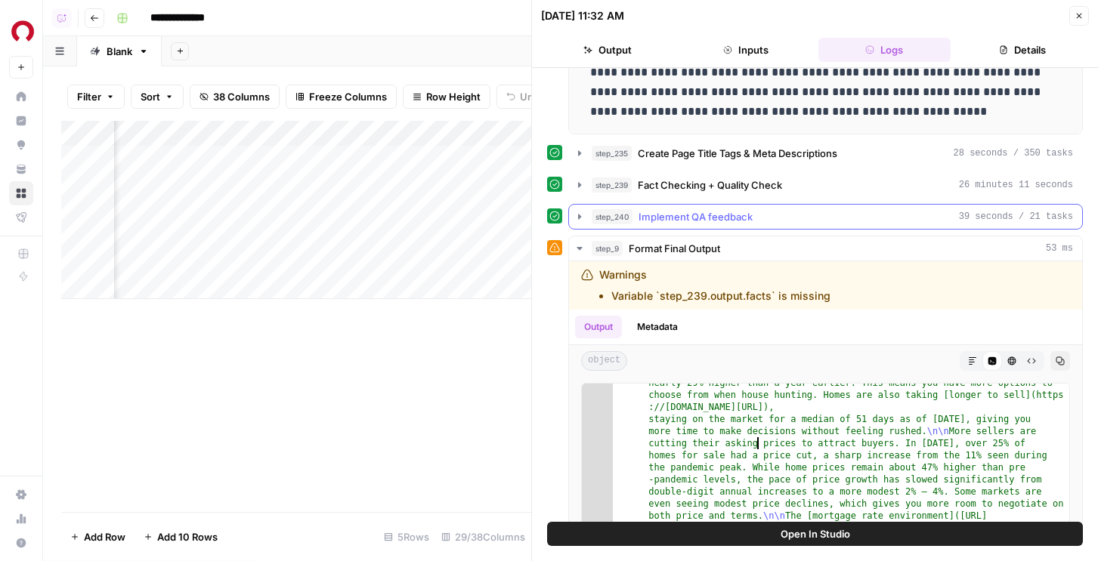
click at [672, 205] on button "step_240 Implement QA feedback 39 seconds / 21 tasks" at bounding box center [825, 217] width 513 height 24
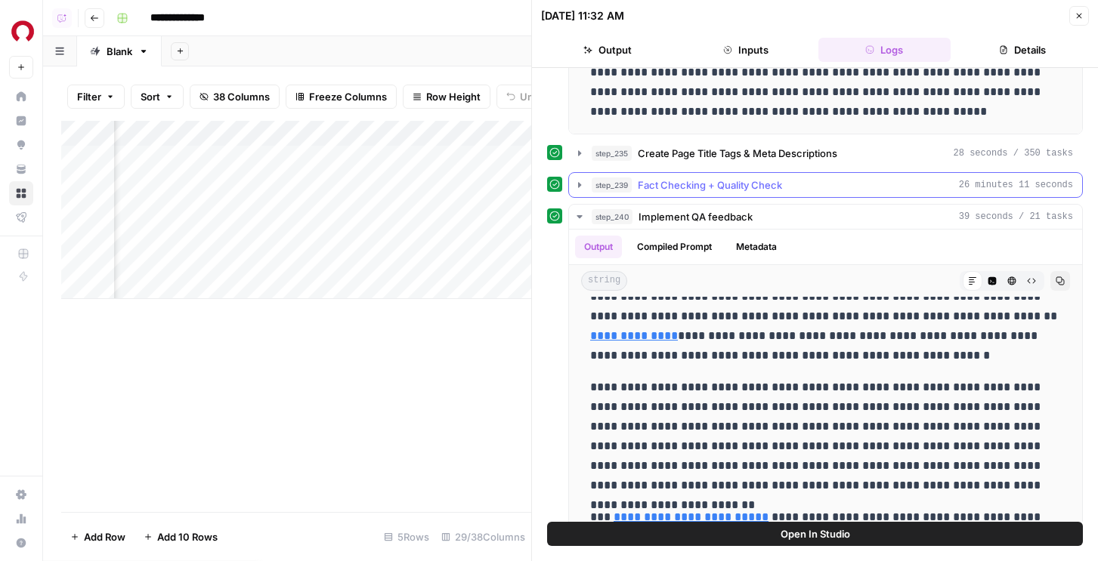
scroll to position [612, 0]
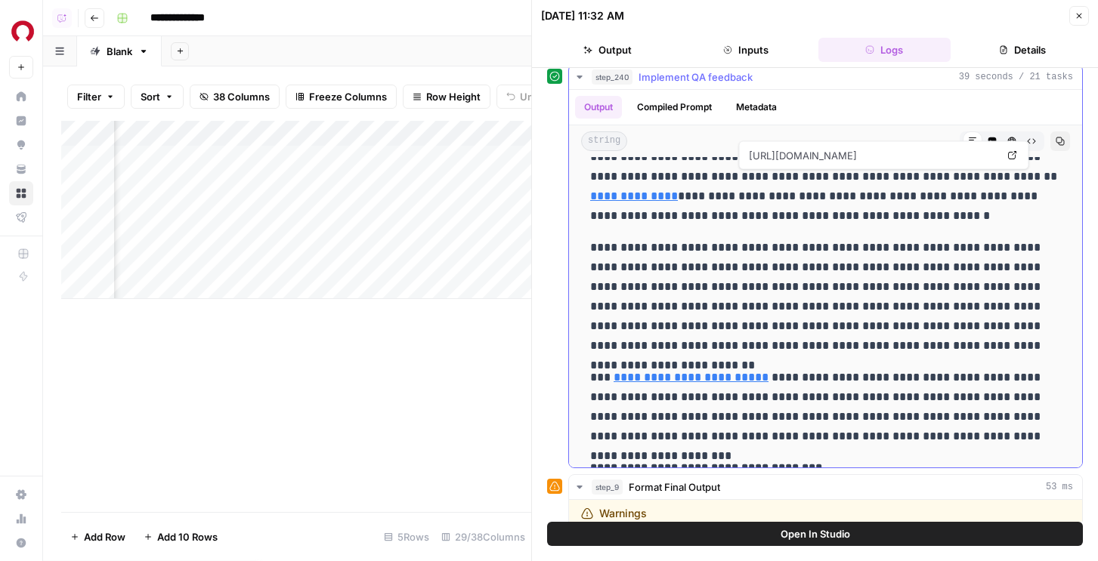
click at [678, 190] on link "**********" at bounding box center [634, 195] width 88 height 11
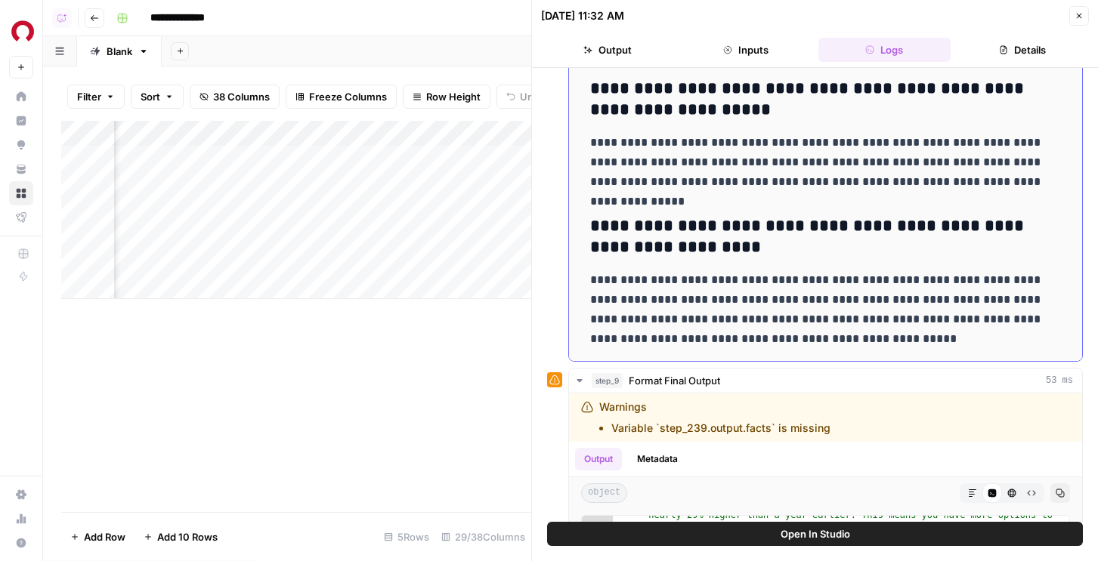
scroll to position [2866, 0]
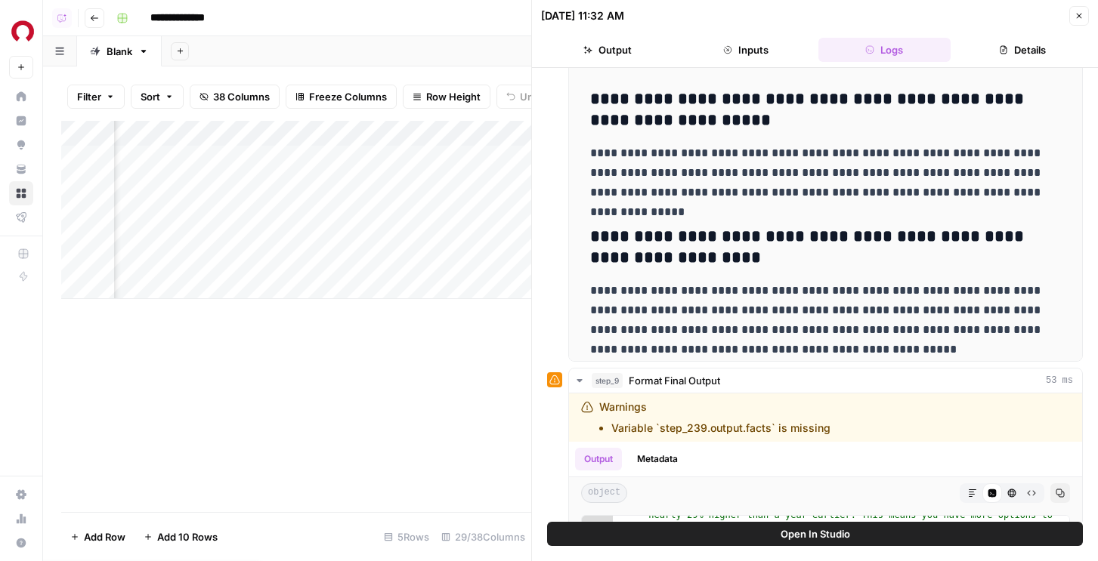
click at [1080, 22] on button "Close" at bounding box center [1079, 16] width 20 height 20
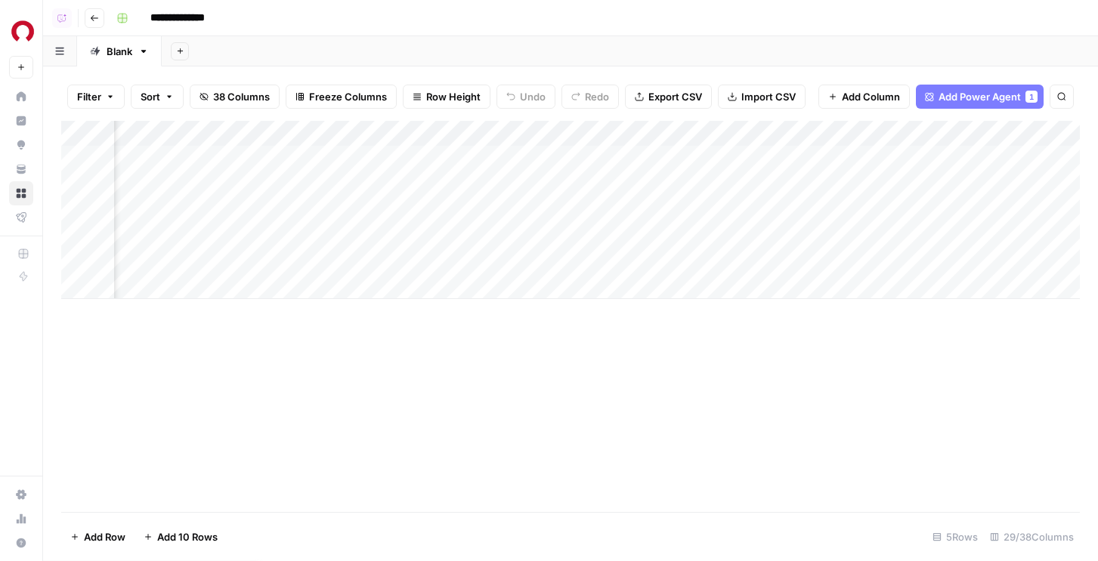
scroll to position [0, 2425]
click at [740, 134] on div "Add Column" at bounding box center [570, 210] width 1018 height 178
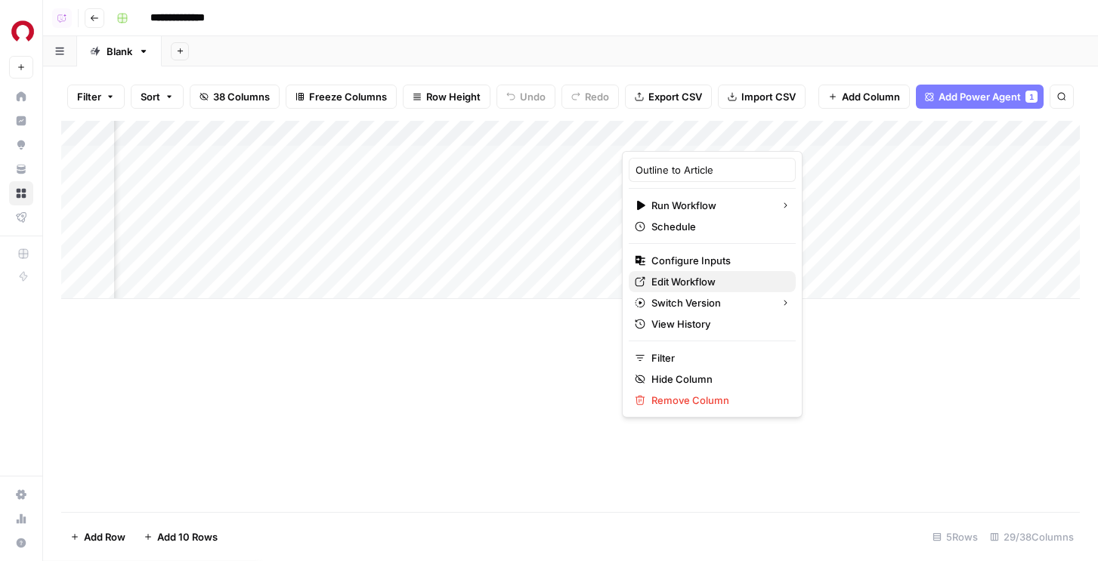
click at [686, 283] on span "Edit Workflow" at bounding box center [717, 281] width 132 height 15
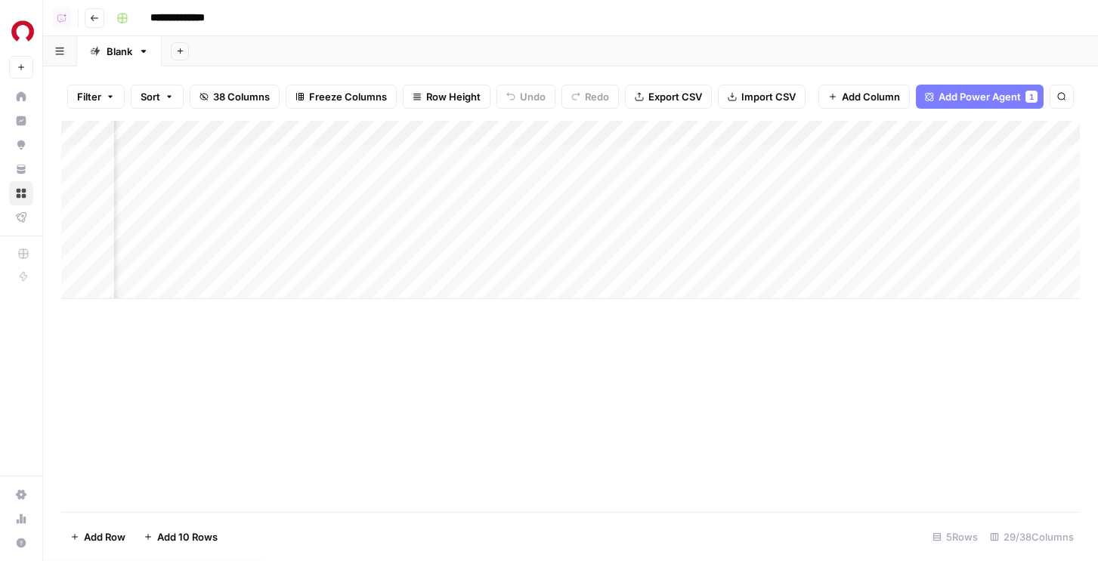
scroll to position [0, 2131]
click at [434, 156] on div "Add Column" at bounding box center [570, 210] width 1018 height 178
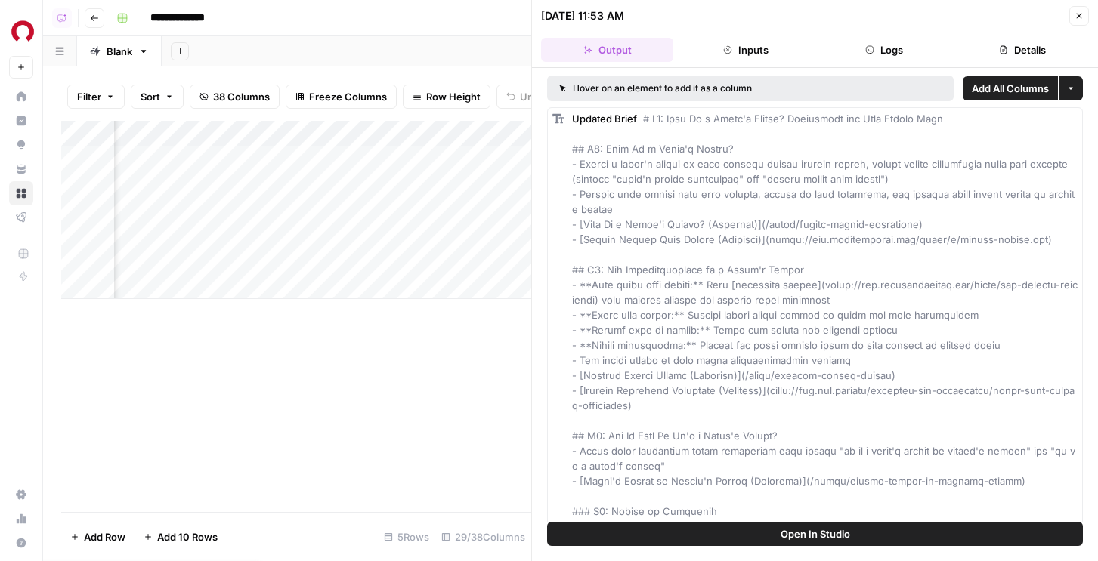
click at [911, 42] on button "Logs" at bounding box center [884, 50] width 132 height 24
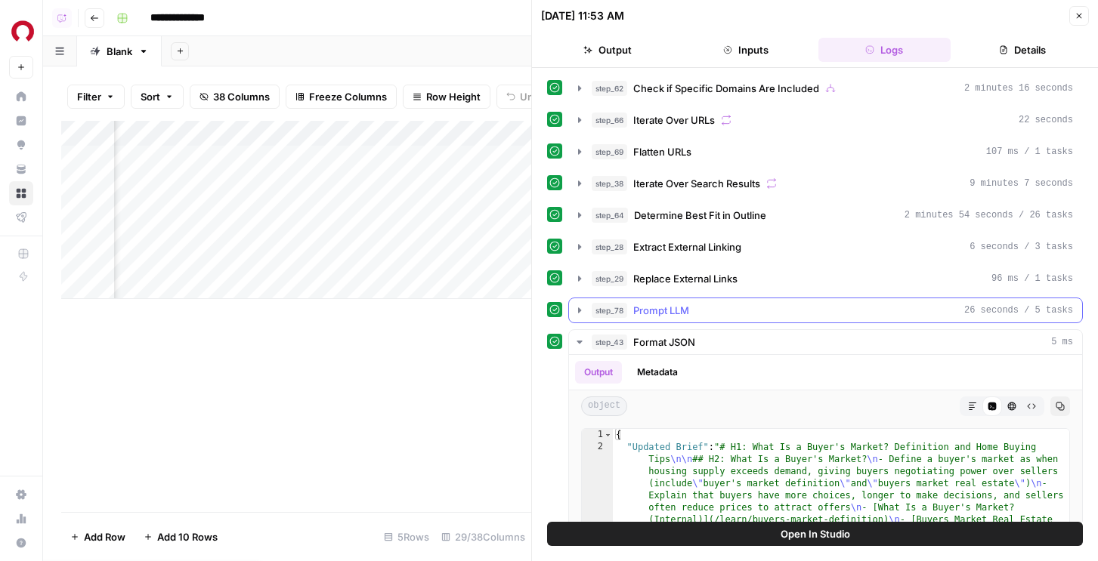
click at [709, 311] on div "step_78 Prompt LLM 26 seconds / 5 tasks" at bounding box center [832, 310] width 481 height 15
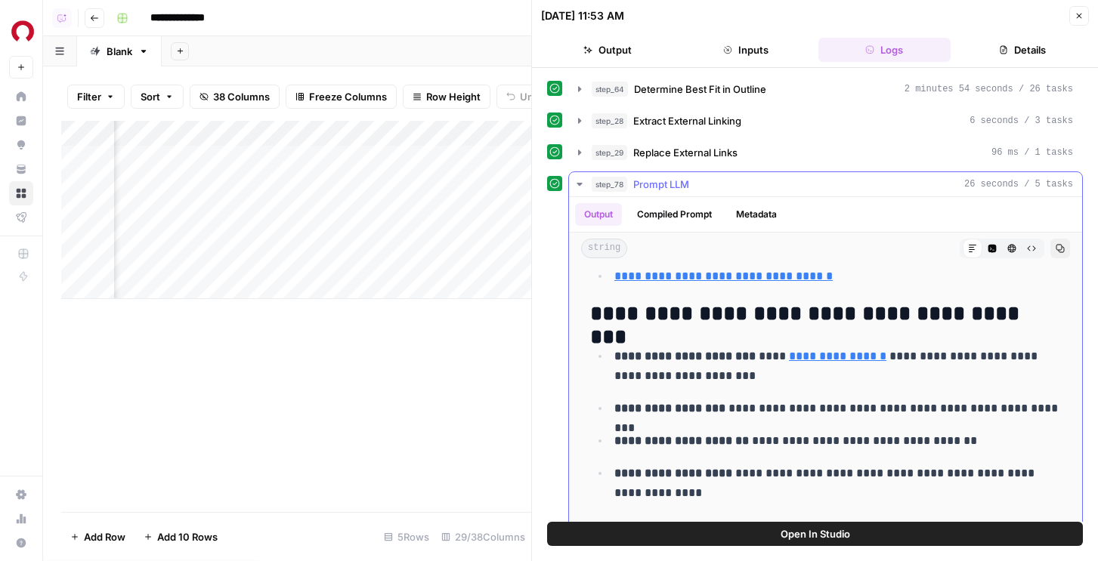
scroll to position [317, 0]
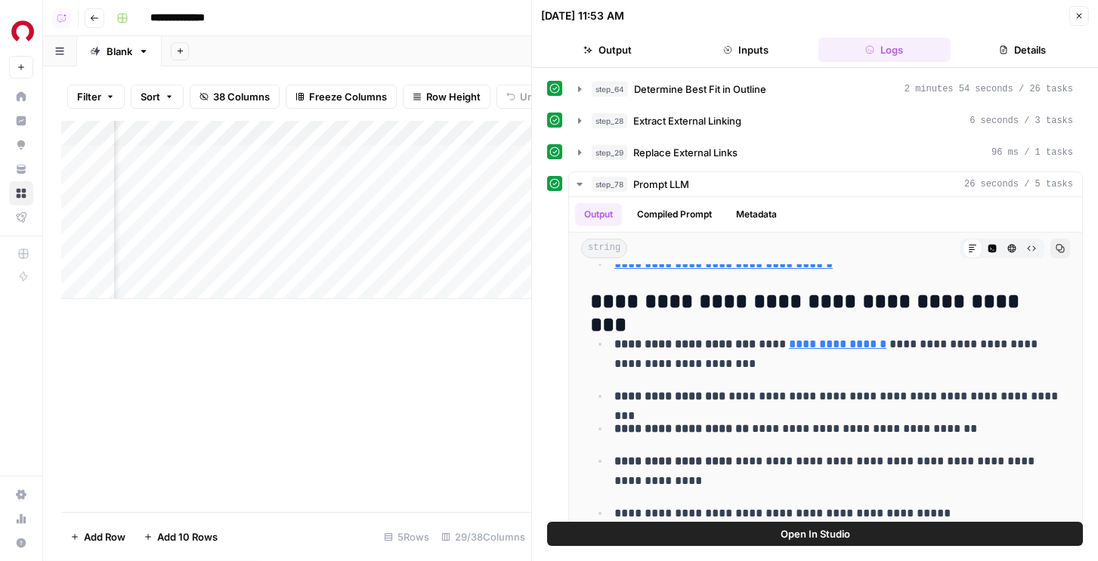
click at [702, 123] on span "Extract External Linking" at bounding box center [687, 120] width 108 height 15
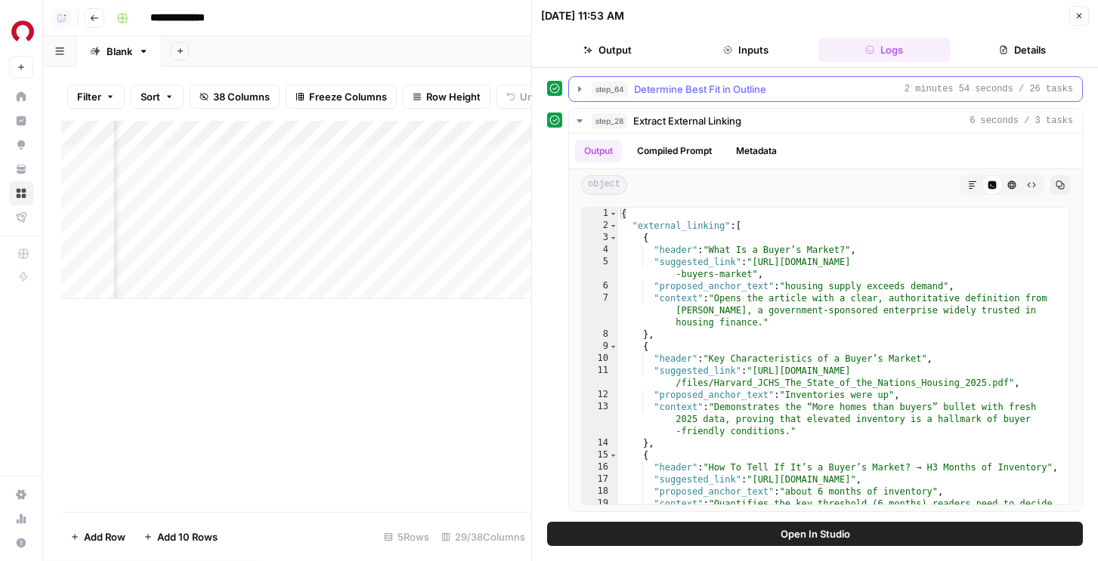
click at [707, 98] on button "step_64 Determine Best Fit in Outline 2 minutes 54 seconds / 26 tasks" at bounding box center [825, 89] width 513 height 24
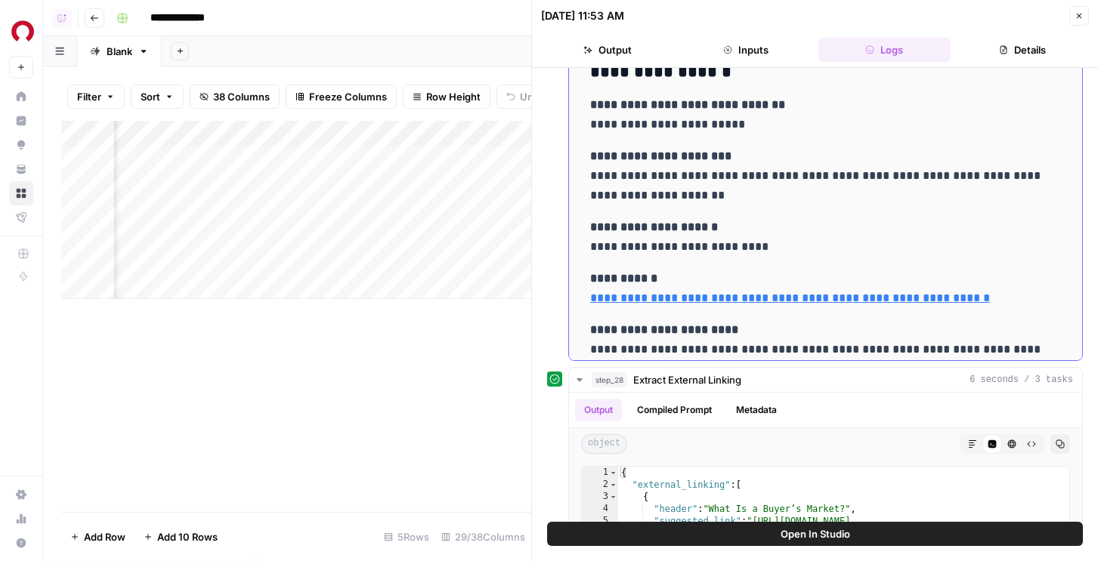
scroll to position [0, 0]
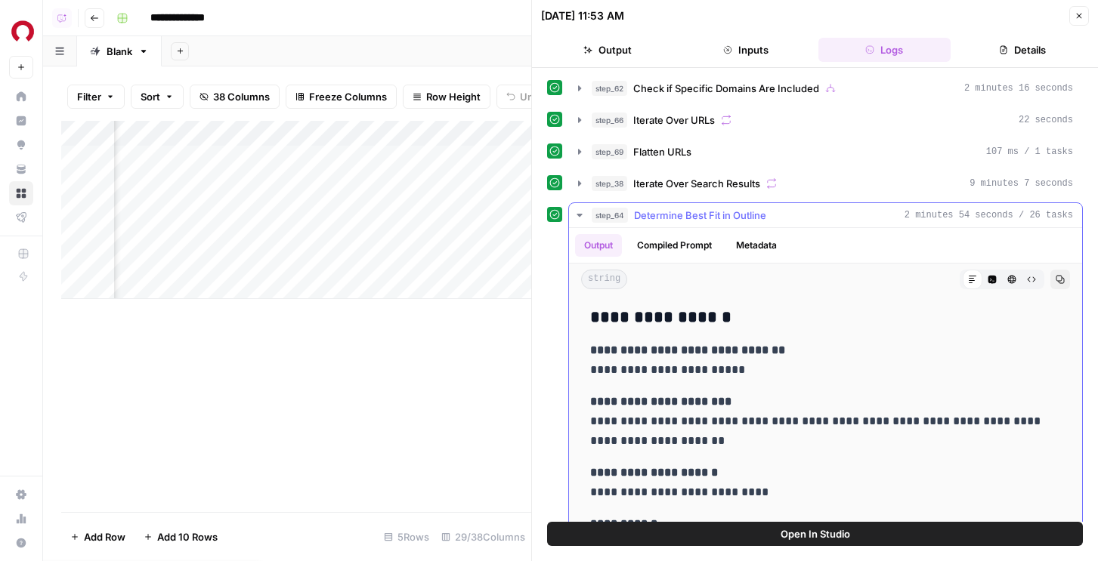
drag, startPoint x: 682, startPoint y: 338, endPoint x: 587, endPoint y: 310, distance: 99.2
copy div "**********"
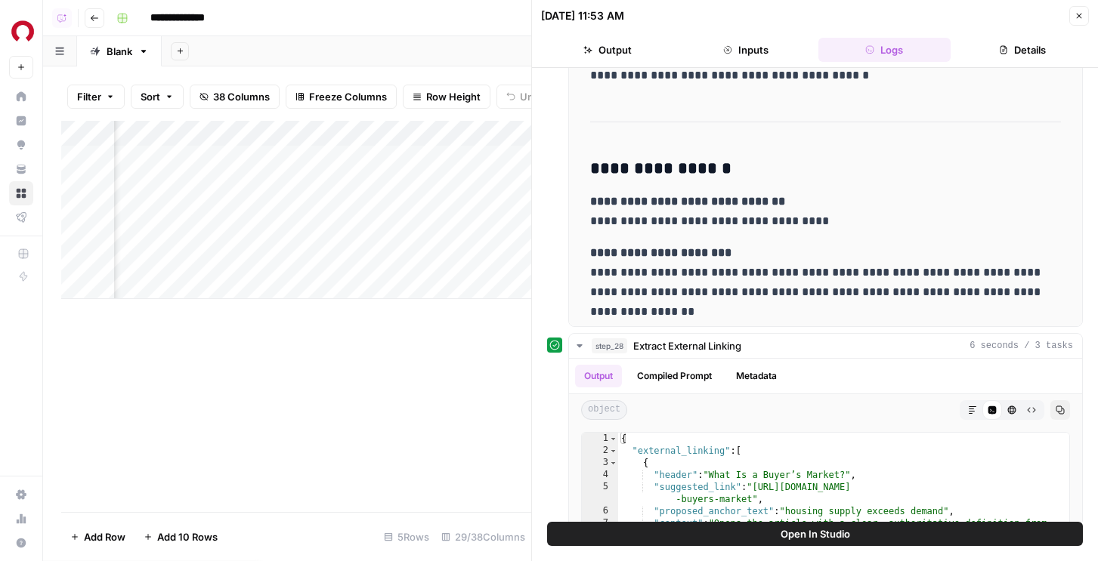
scroll to position [0, 2348]
click at [370, 157] on div "Add Column" at bounding box center [296, 210] width 470 height 178
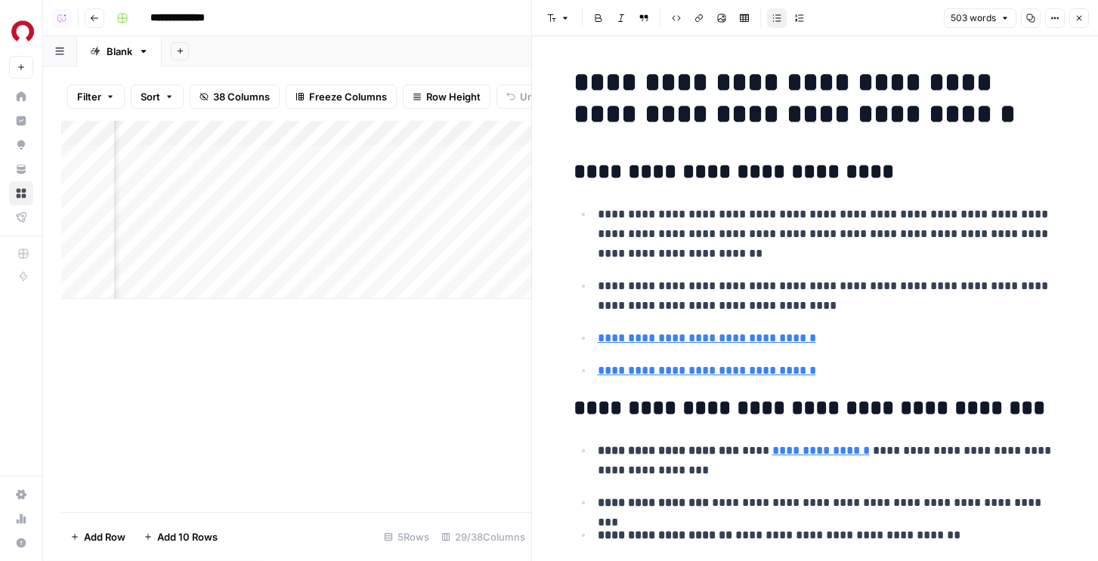
click at [715, 284] on p "**********" at bounding box center [827, 296] width 459 height 39
click at [796, 324] on ul "**********" at bounding box center [815, 292] width 484 height 177
click at [837, 375] on p "**********" at bounding box center [827, 371] width 459 height 20
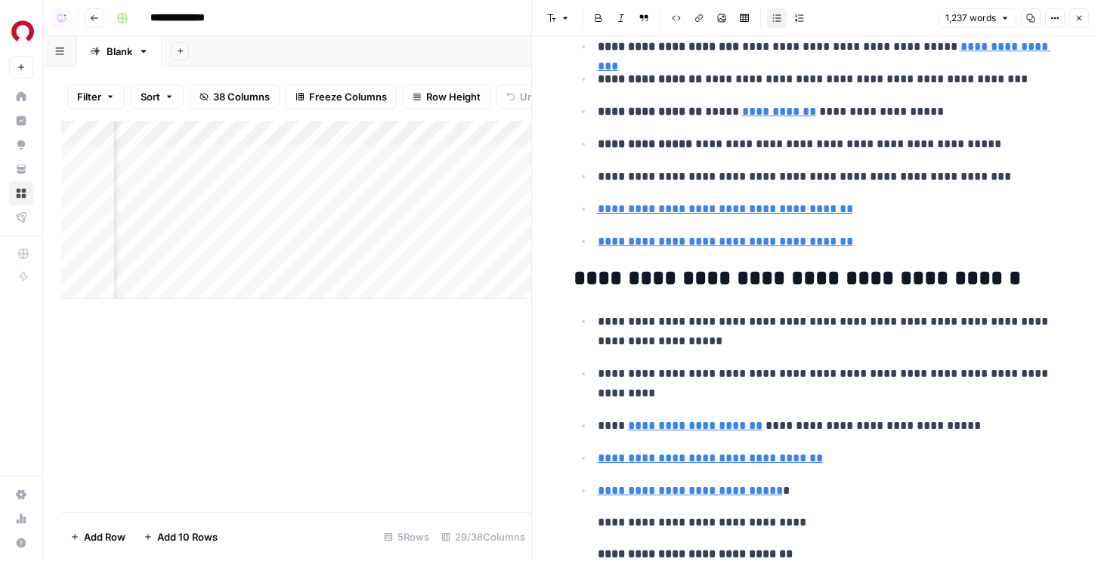
scroll to position [5251, 0]
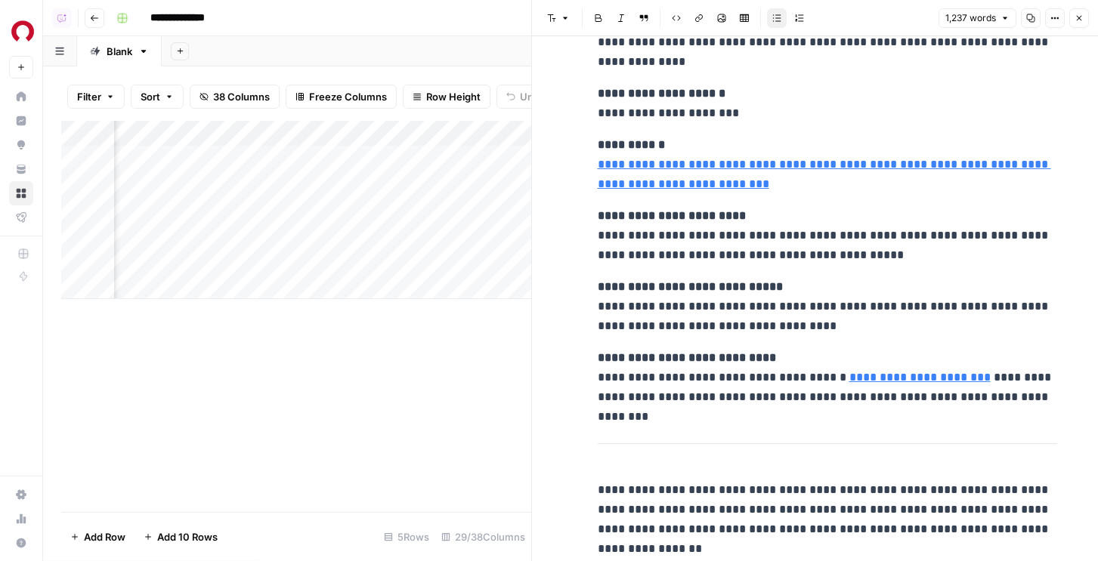
click at [1077, 16] on icon "button" at bounding box center [1078, 18] width 9 height 9
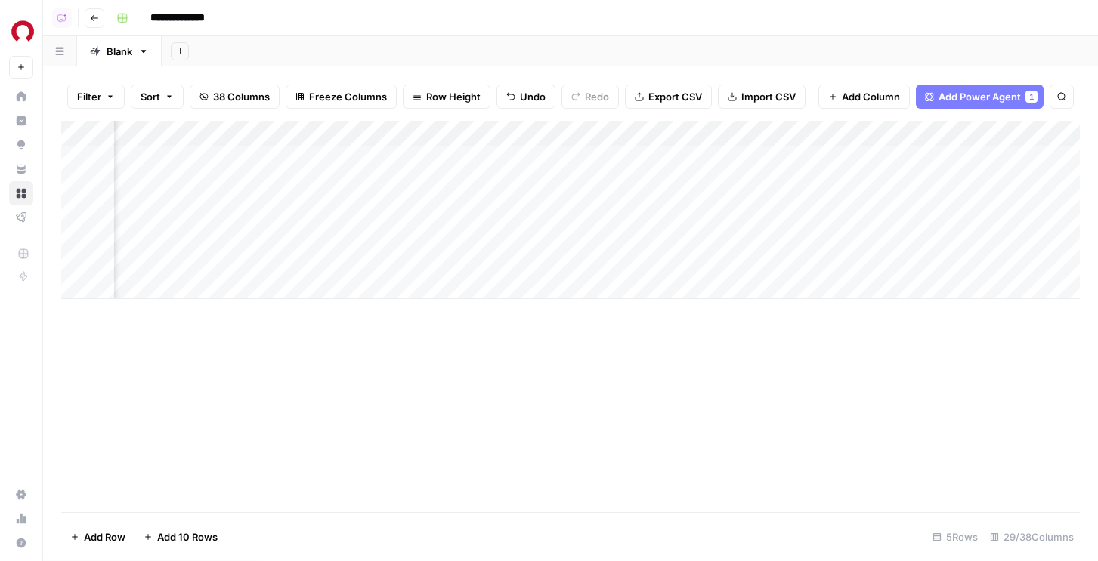
click at [813, 133] on div "Add Column" at bounding box center [570, 210] width 1018 height 178
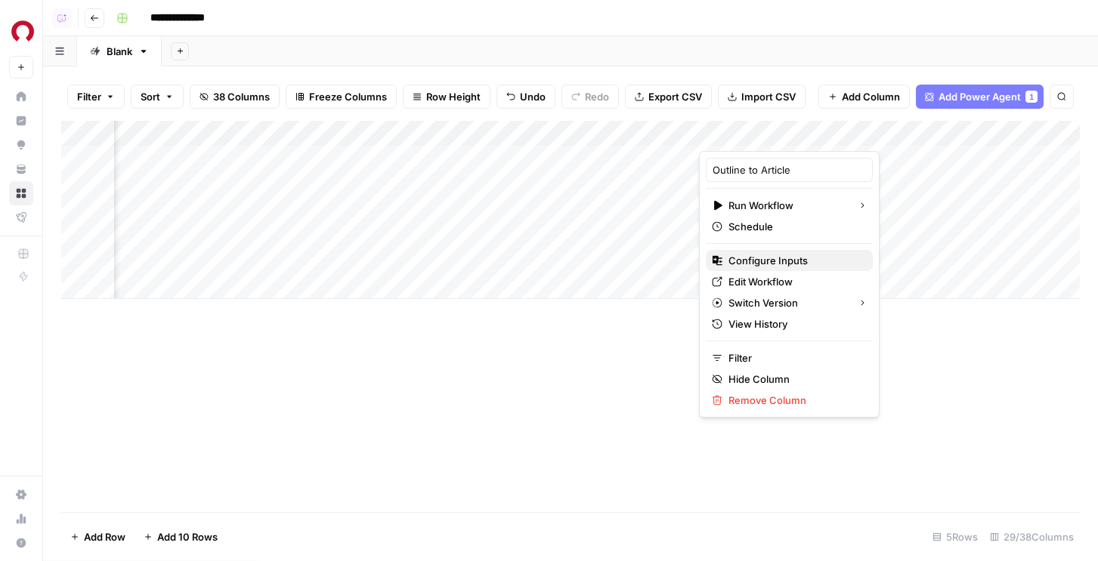
click at [755, 269] on button "Configure Inputs" at bounding box center [789, 260] width 167 height 21
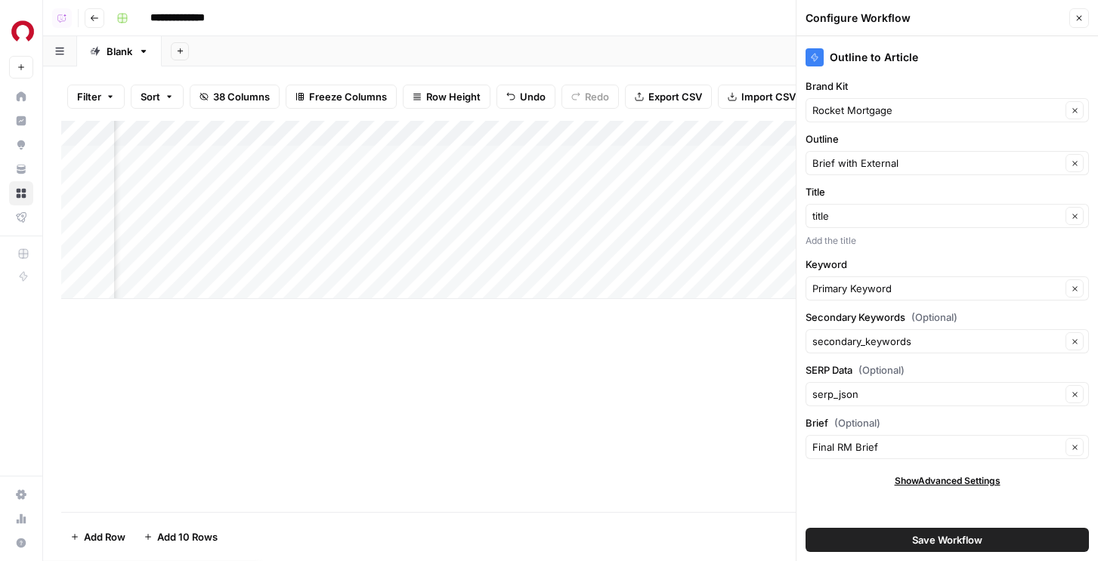
click at [912, 538] on span "Save Workflow" at bounding box center [947, 540] width 70 height 15
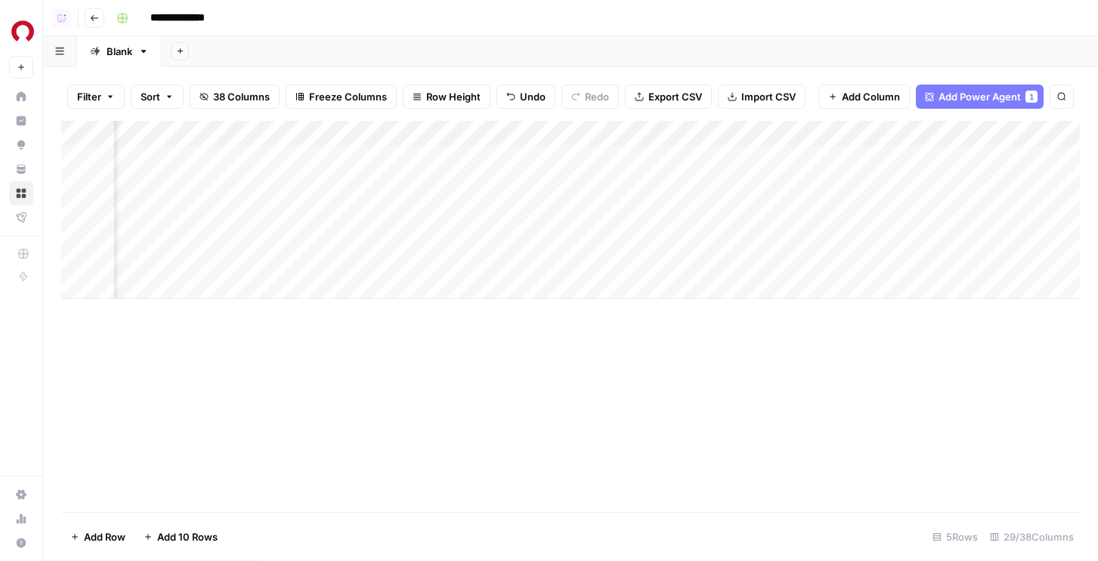
click at [833, 180] on div "Add Column" at bounding box center [570, 210] width 1018 height 178
click at [833, 182] on div "Add Column" at bounding box center [570, 210] width 1018 height 178
click at [837, 184] on div "Add Column" at bounding box center [570, 210] width 1018 height 178
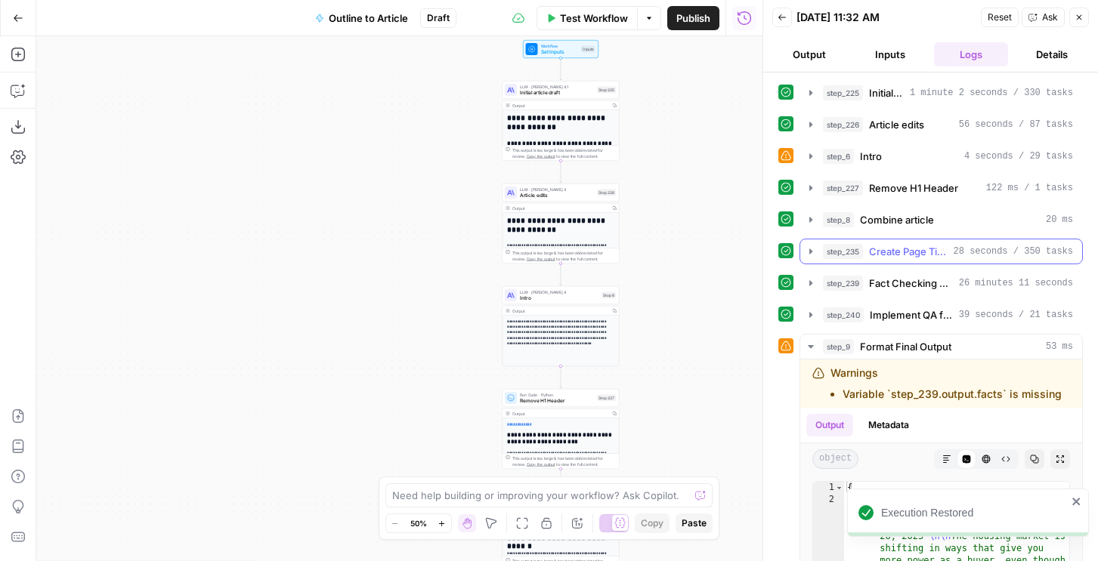
click at [908, 261] on button "step_235 Create Page Title Tags & Meta Descriptions 28 seconds / 350 tasks" at bounding box center [941, 251] width 282 height 24
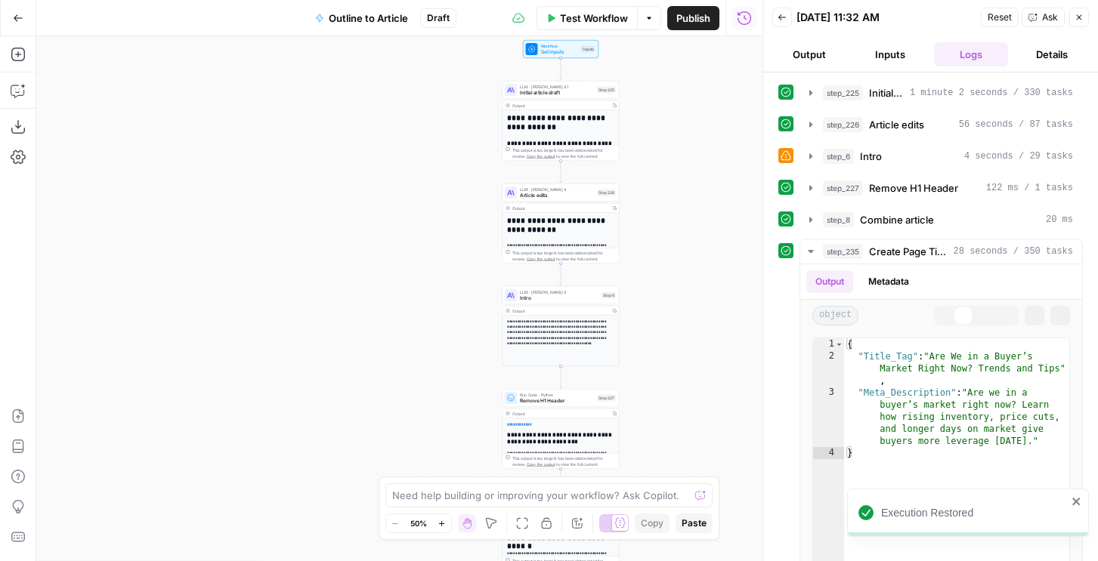
click at [901, 225] on span "Combine article" at bounding box center [897, 219] width 74 height 15
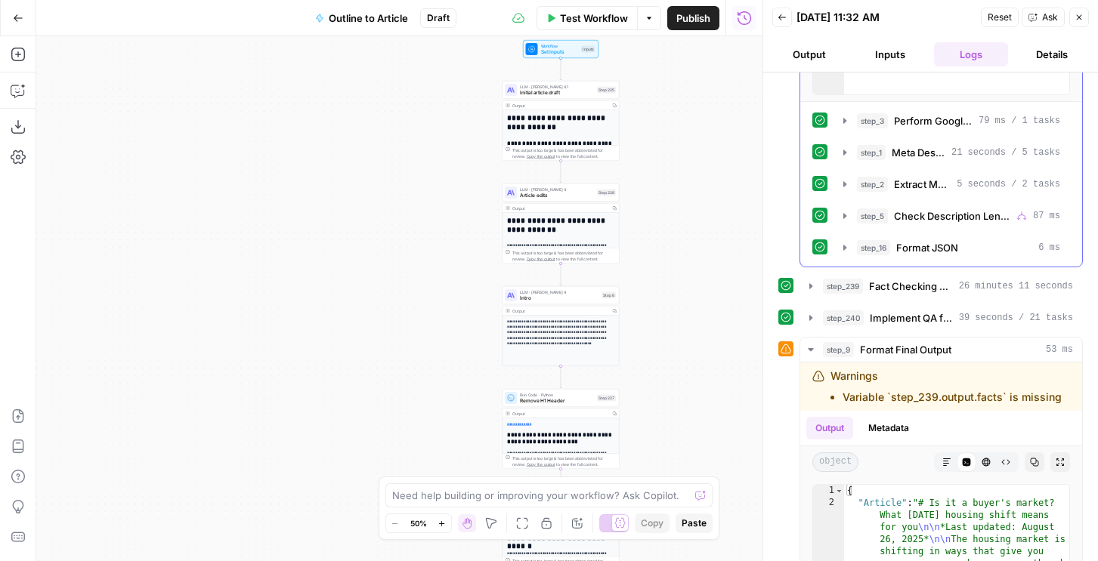
scroll to position [1006, 0]
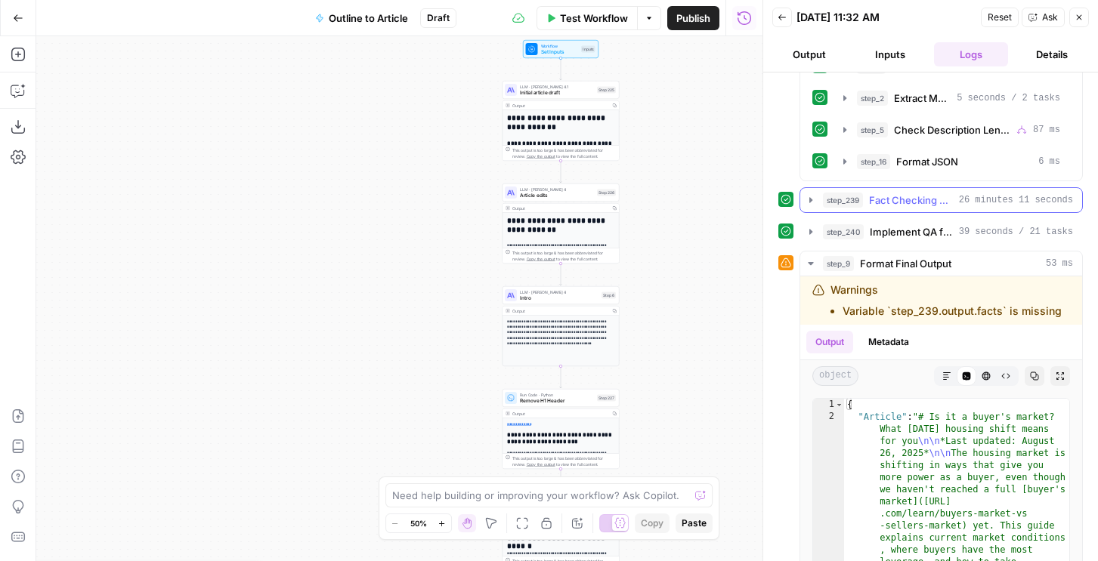
click at [887, 205] on span "Fact Checking + Quality Check" at bounding box center [911, 200] width 84 height 15
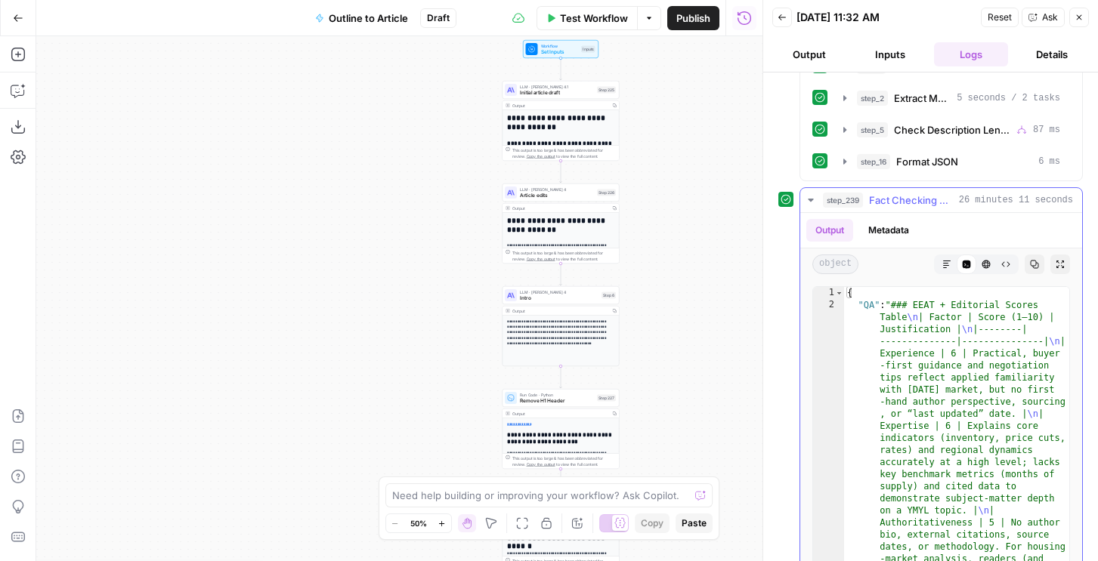
click at [887, 205] on span "Fact Checking + Quality Check" at bounding box center [911, 200] width 84 height 15
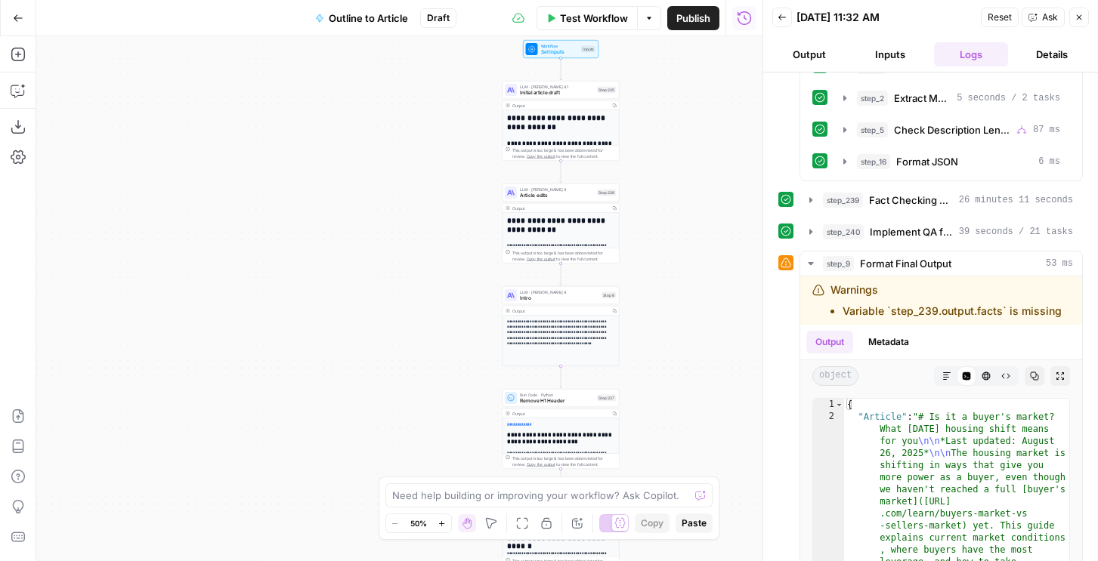
click at [885, 239] on button "step_240 Implement QA feedback 39 seconds / 21 tasks" at bounding box center [941, 232] width 282 height 24
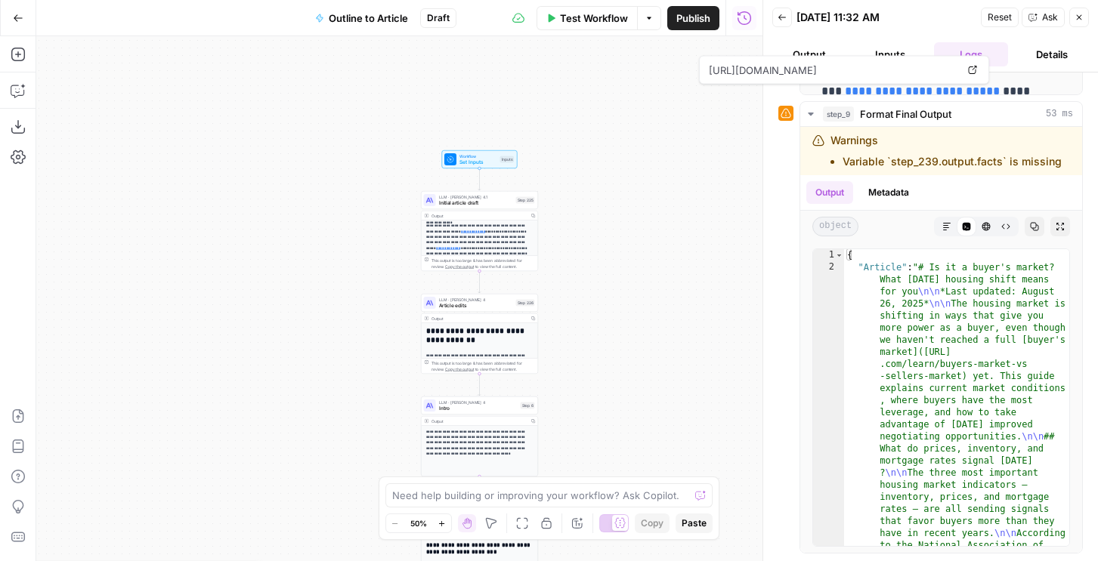
scroll to position [158, 0]
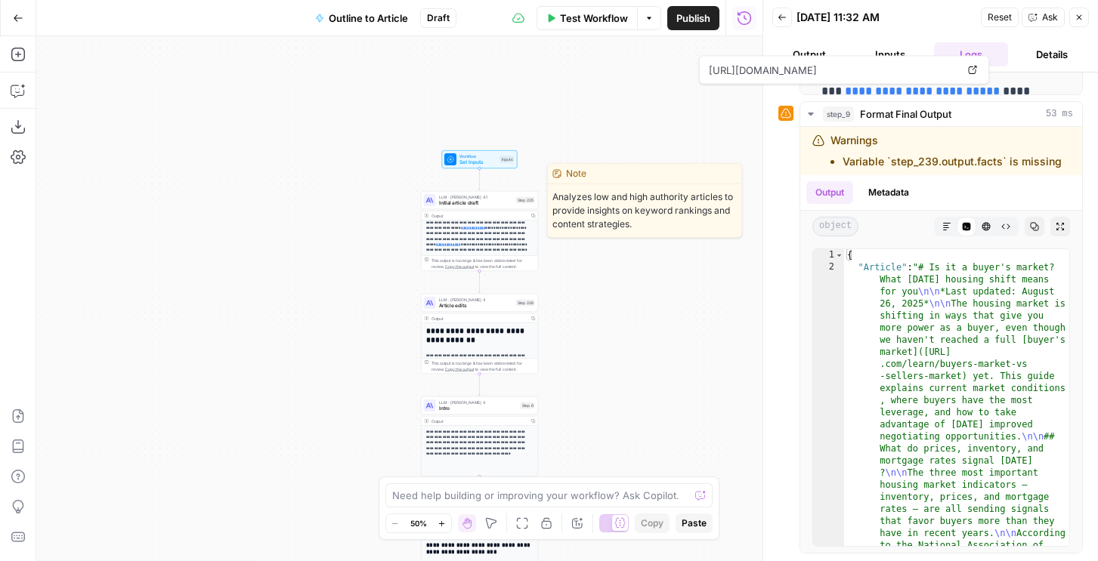
click at [493, 202] on span "Initial article draft" at bounding box center [476, 203] width 74 height 8
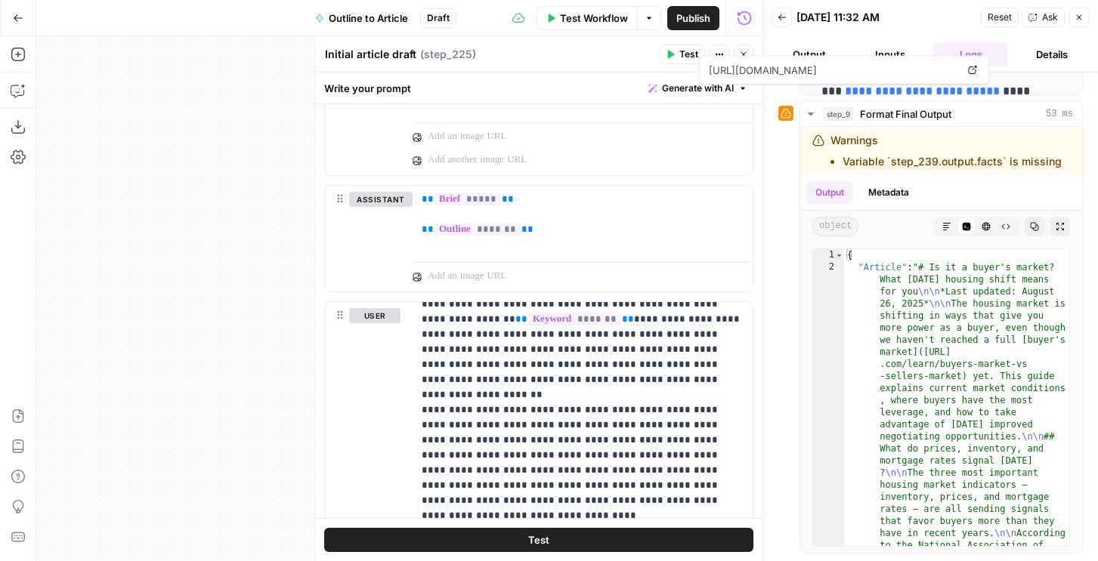
scroll to position [12, 0]
click at [542, 233] on p "** ***** ** ** ******* **" at bounding box center [583, 214] width 322 height 45
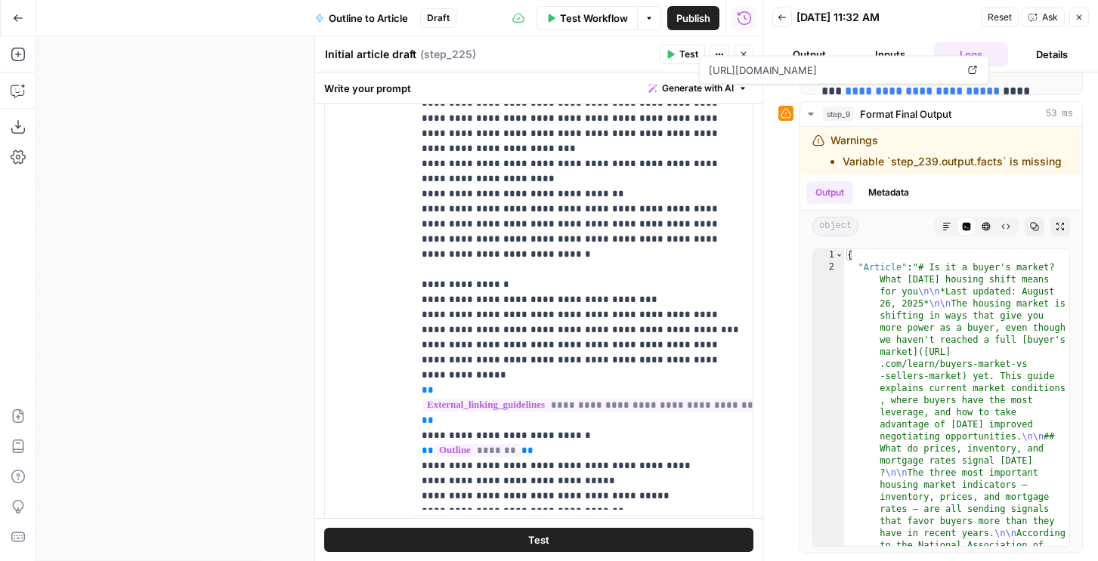
scroll to position [1312, 0]
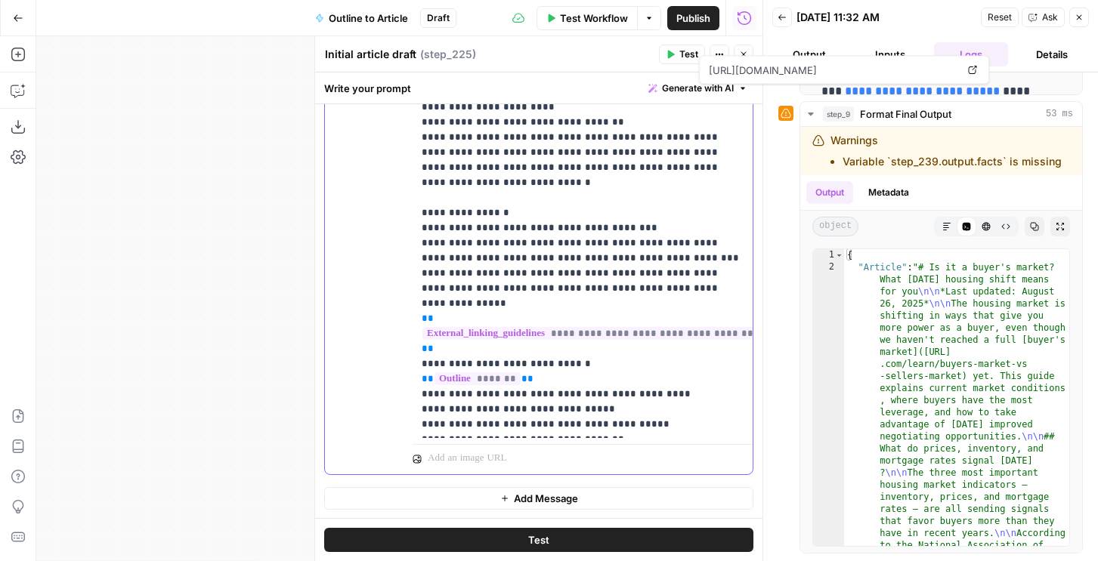
click at [559, 321] on p "**********" at bounding box center [583, 16] width 322 height 831
click at [541, 317] on p "**********" at bounding box center [583, 16] width 322 height 831
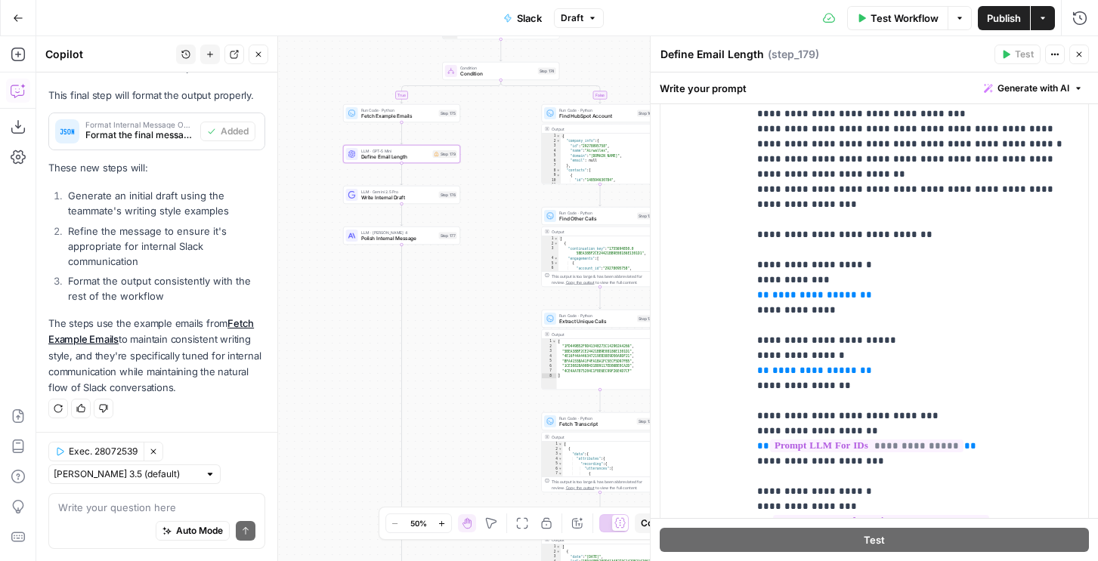
scroll to position [409, 0]
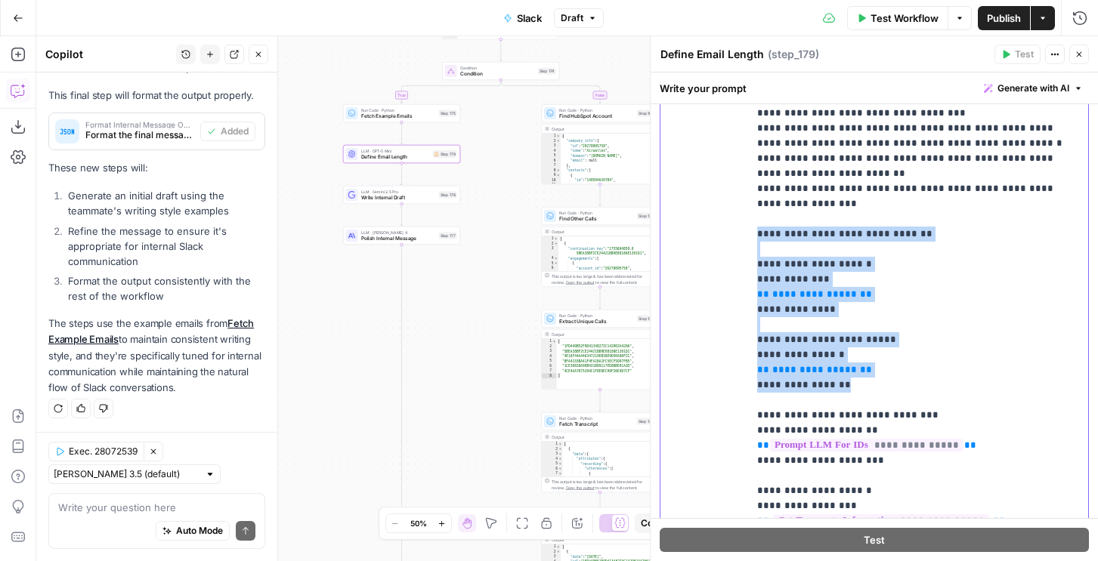
drag, startPoint x: 839, startPoint y: 349, endPoint x: 734, endPoint y: 211, distance: 173.6
click at [734, 211] on div "**********" at bounding box center [874, 274] width 428 height 651
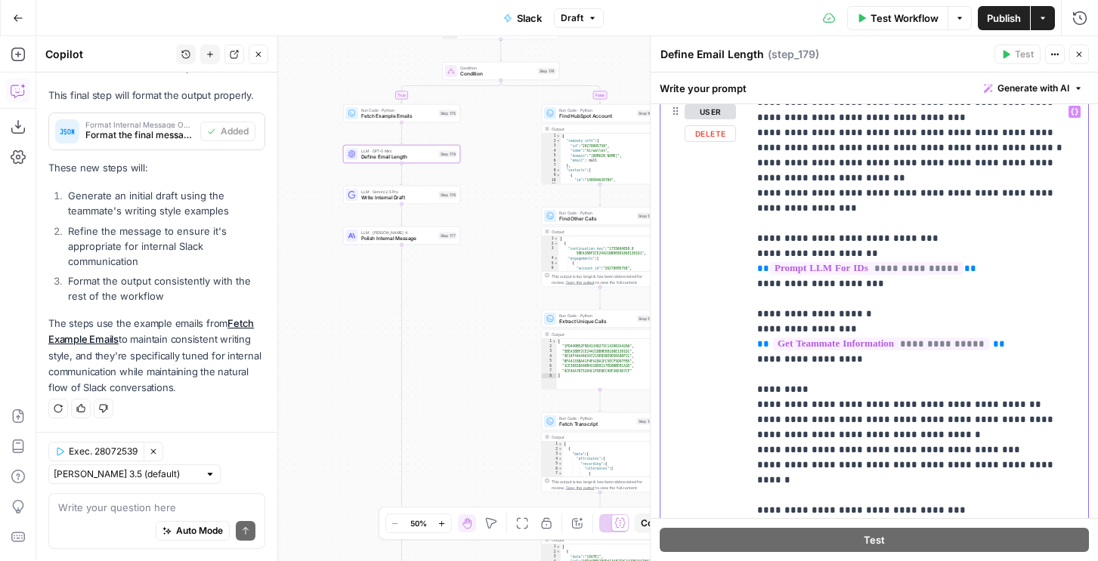
scroll to position [562, 0]
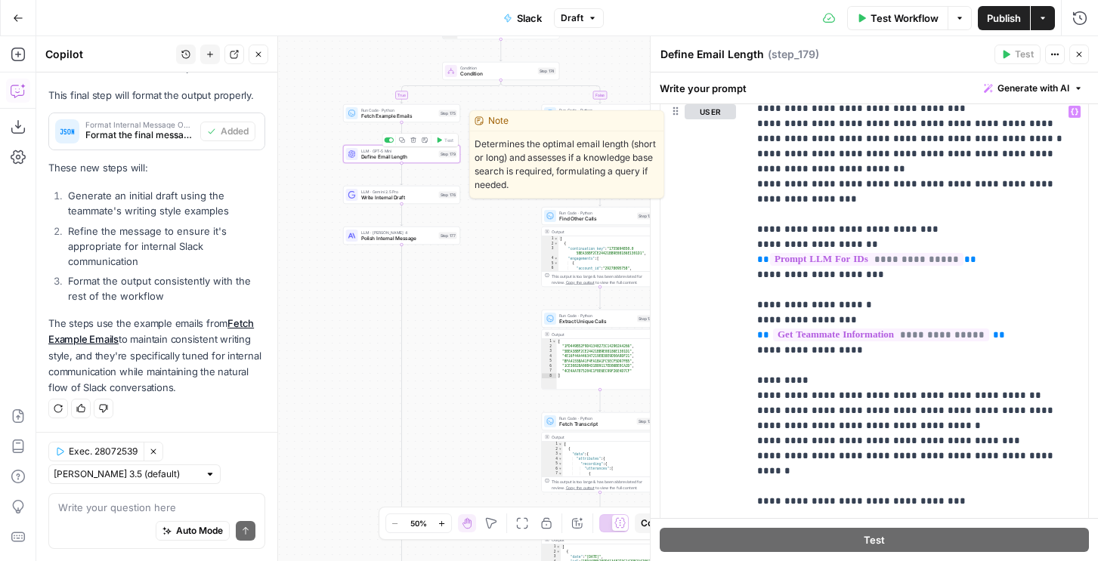
click at [411, 137] on icon "button" at bounding box center [412, 139] width 5 height 5
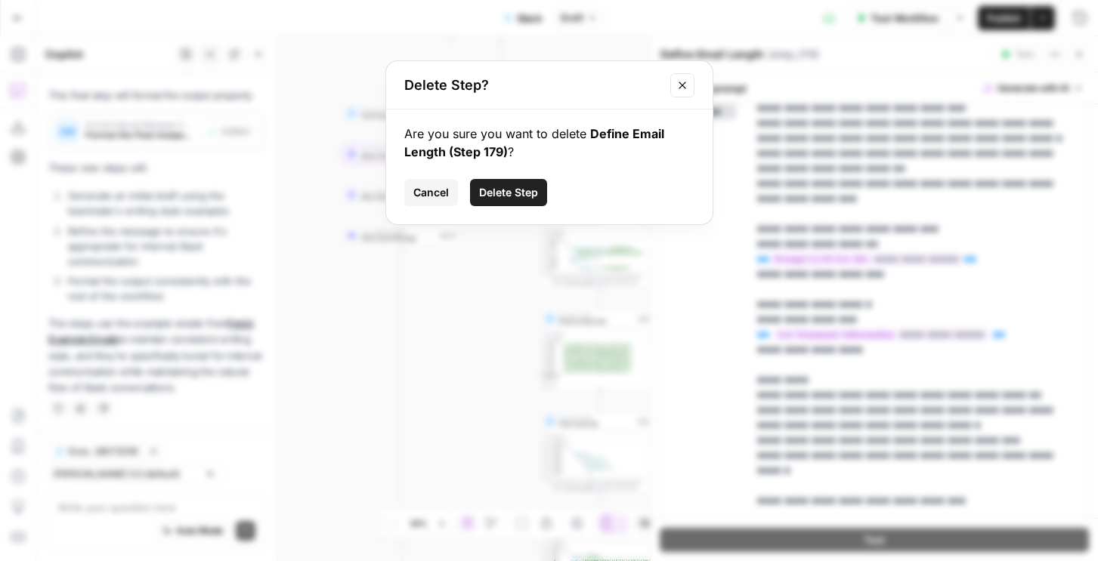
click at [489, 190] on span "Delete Step" at bounding box center [508, 192] width 59 height 15
